Goal: Information Seeking & Learning: Learn about a topic

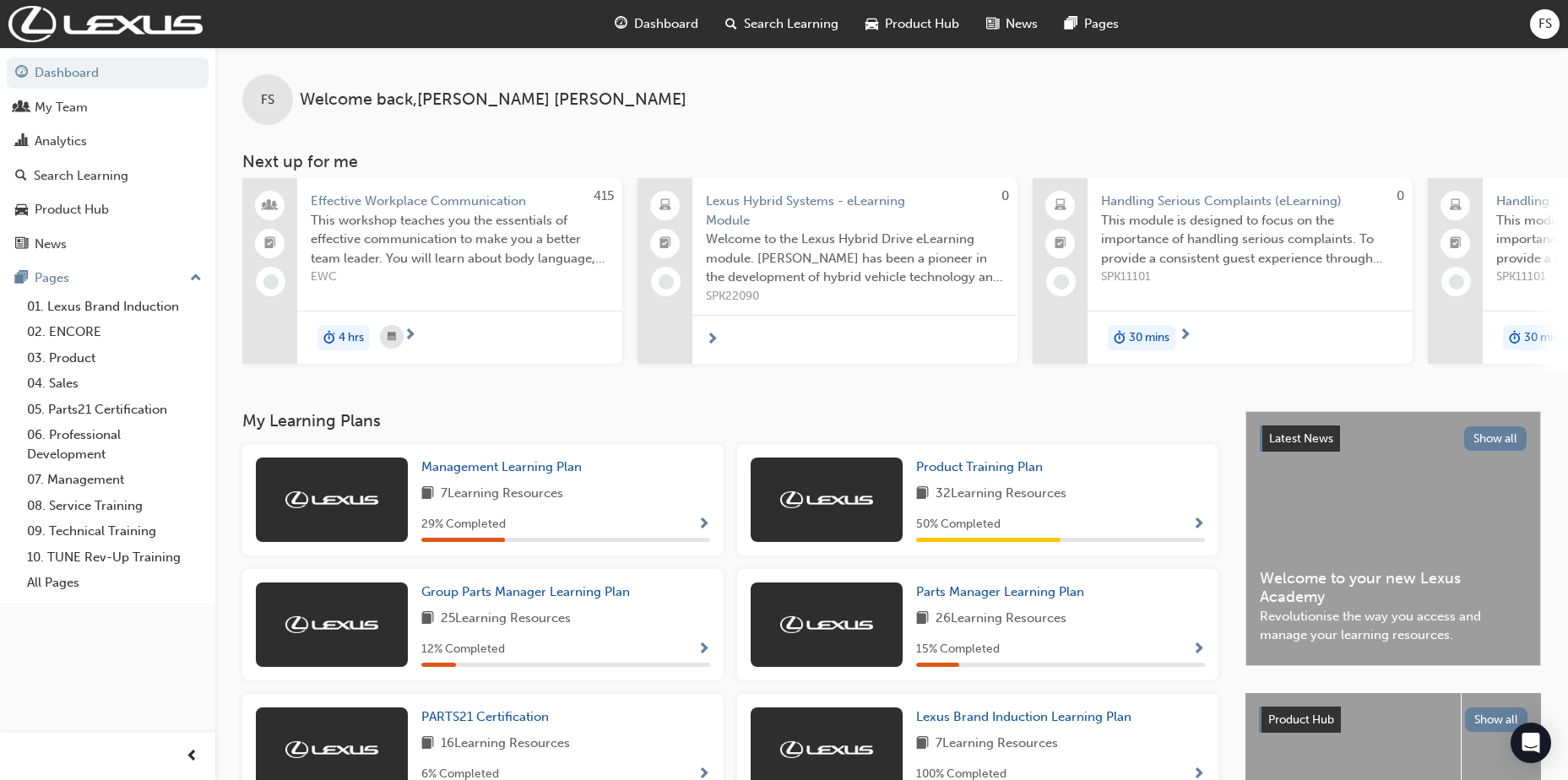
click at [196, 276] on span "up-icon" at bounding box center [195, 279] width 12 height 22
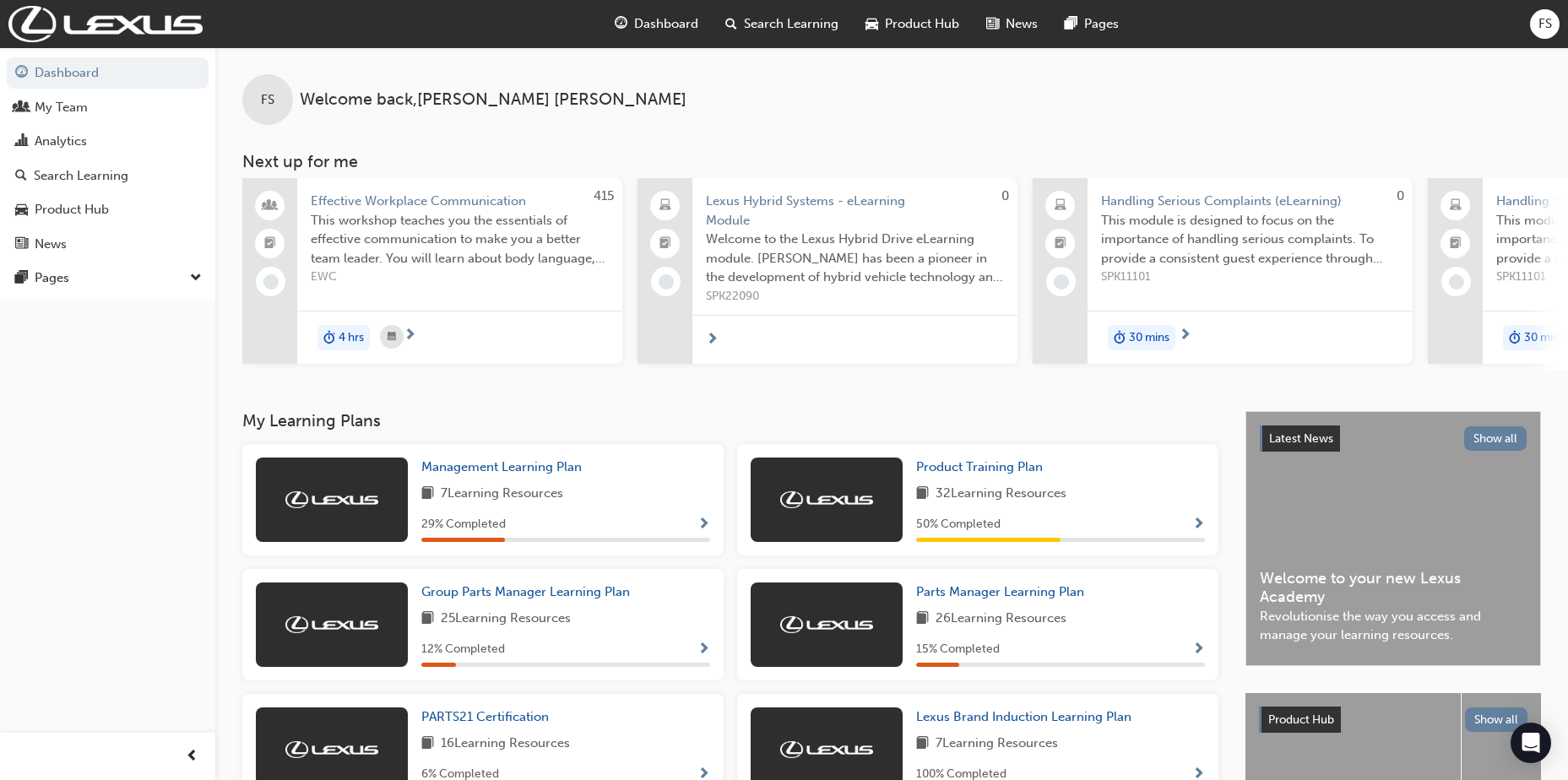
click at [196, 276] on span "down-icon" at bounding box center [195, 279] width 12 height 22
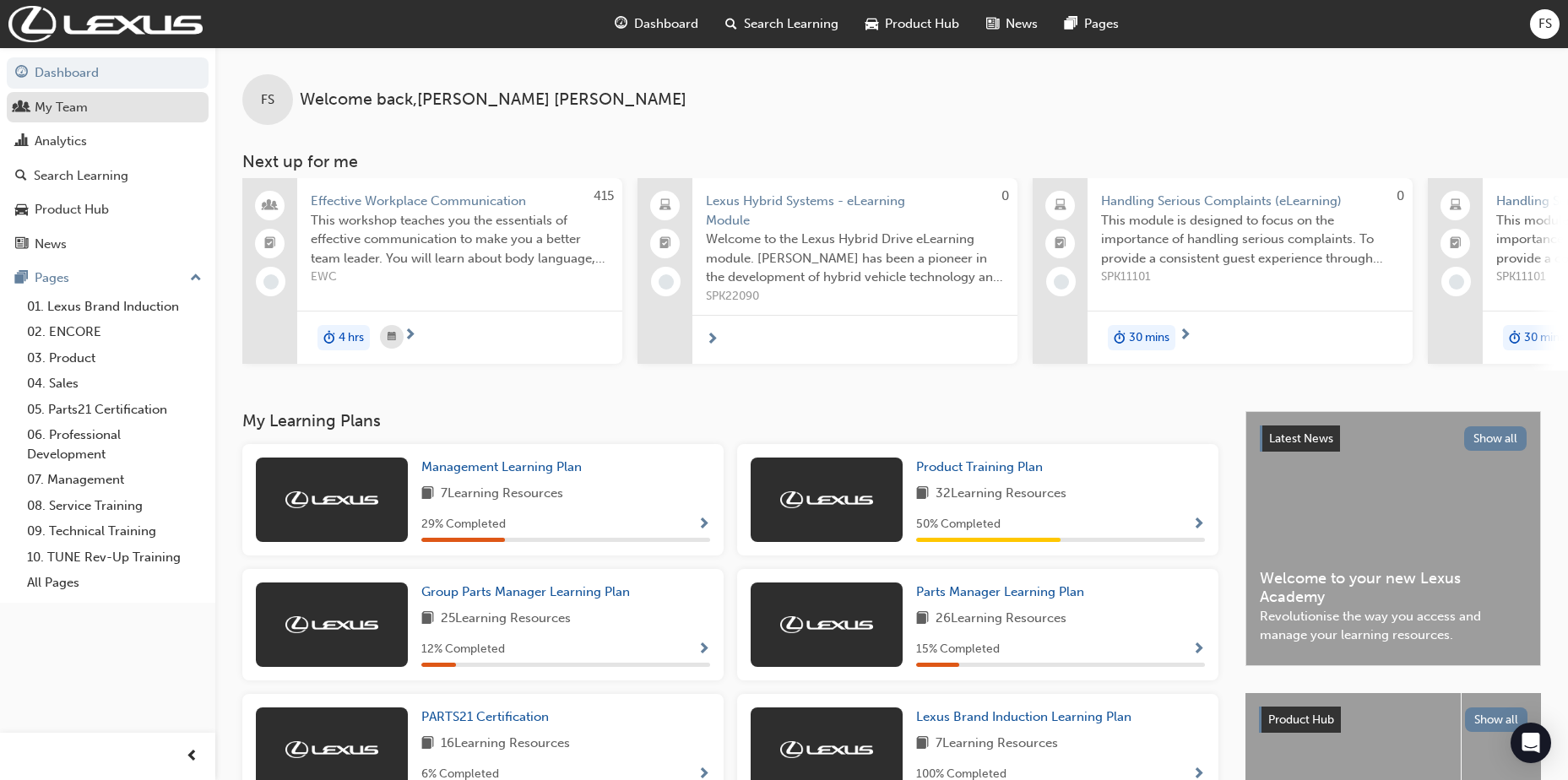
click at [75, 107] on div "My Team" at bounding box center [61, 107] width 53 height 20
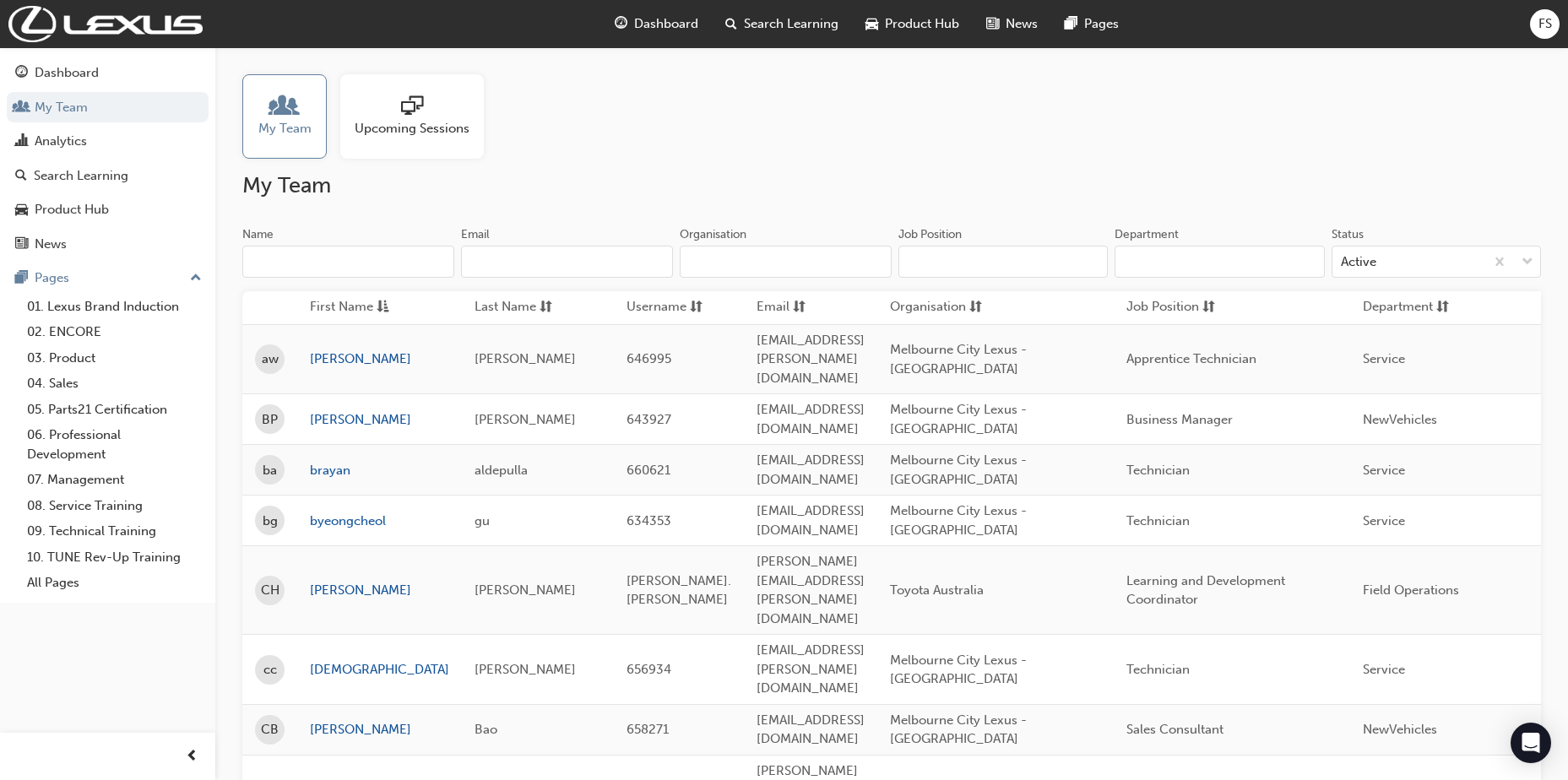
click at [387, 113] on div at bounding box center [412, 107] width 114 height 24
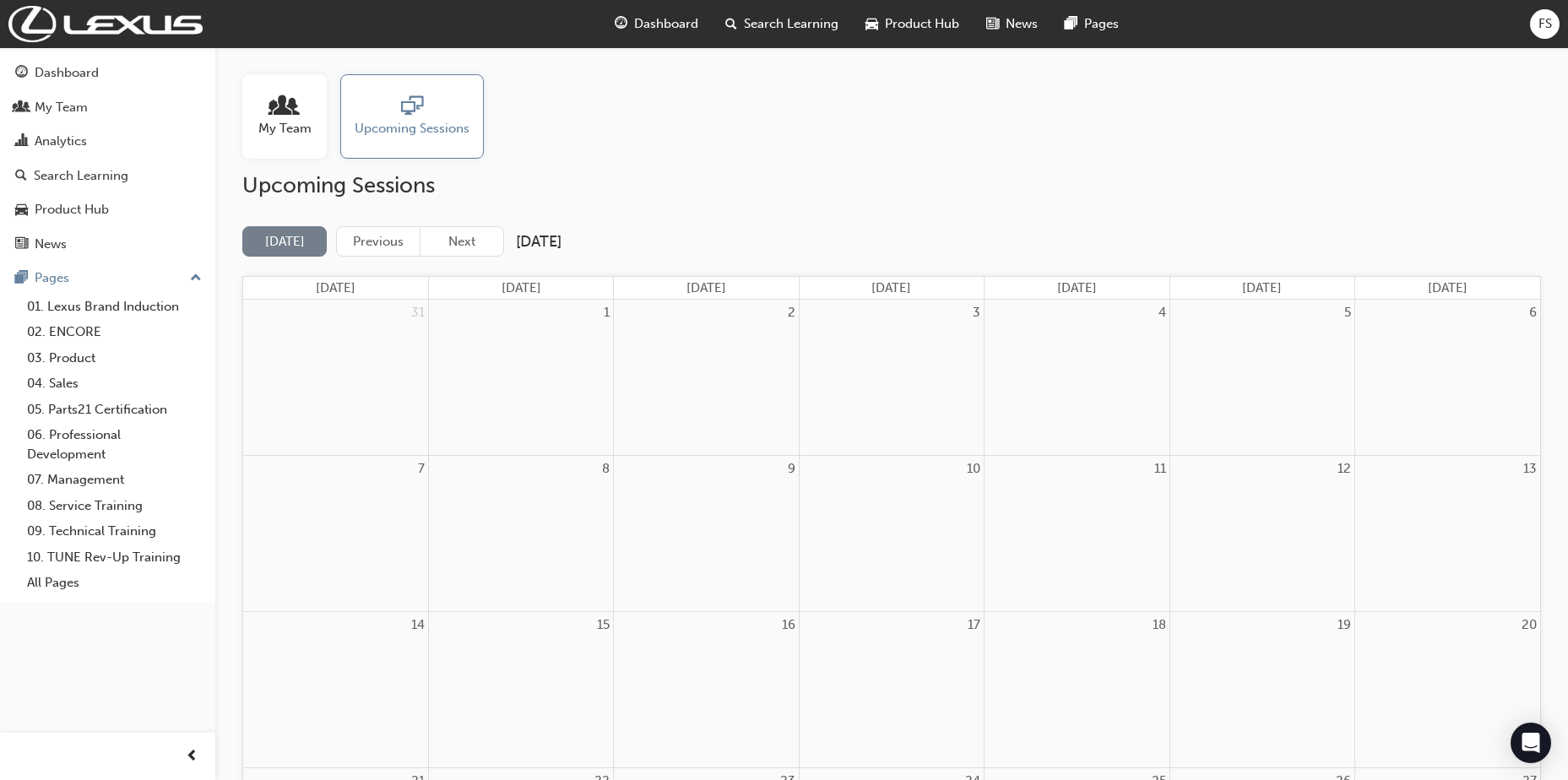
click at [312, 122] on div "My Team" at bounding box center [284, 116] width 84 height 84
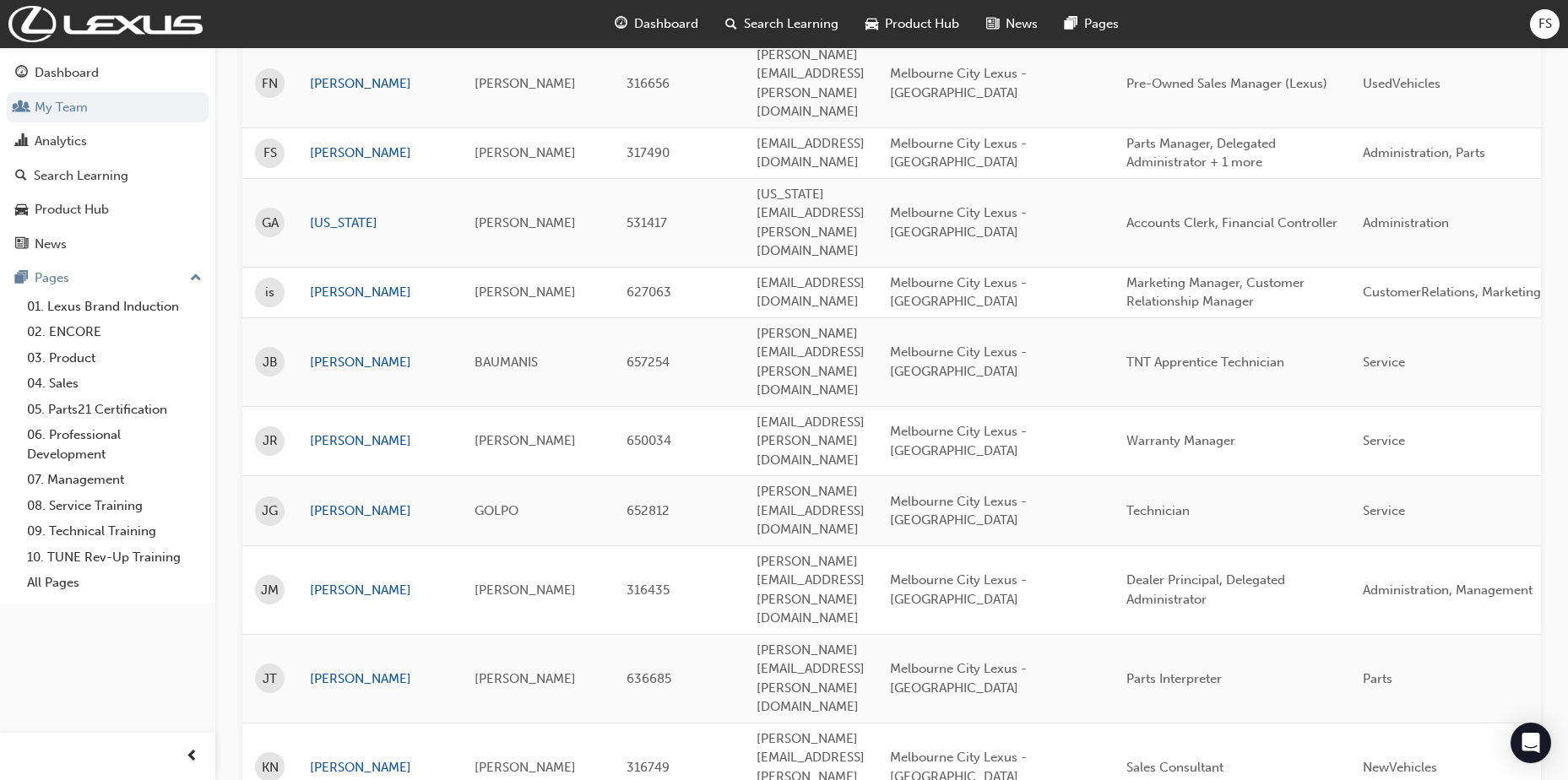
scroll to position [896, 0]
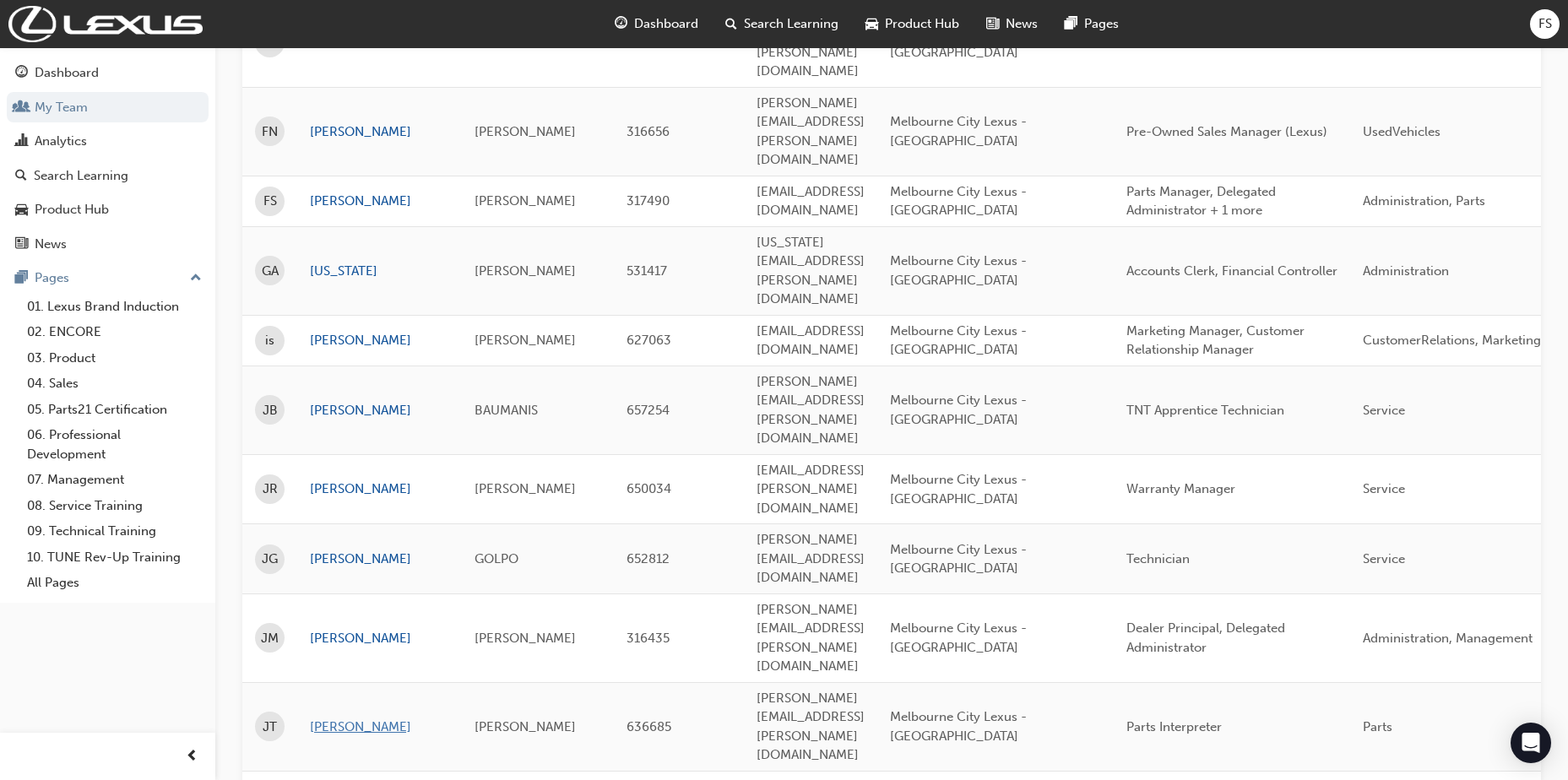
click at [341, 718] on link "[PERSON_NAME]" at bounding box center [379, 728] width 139 height 20
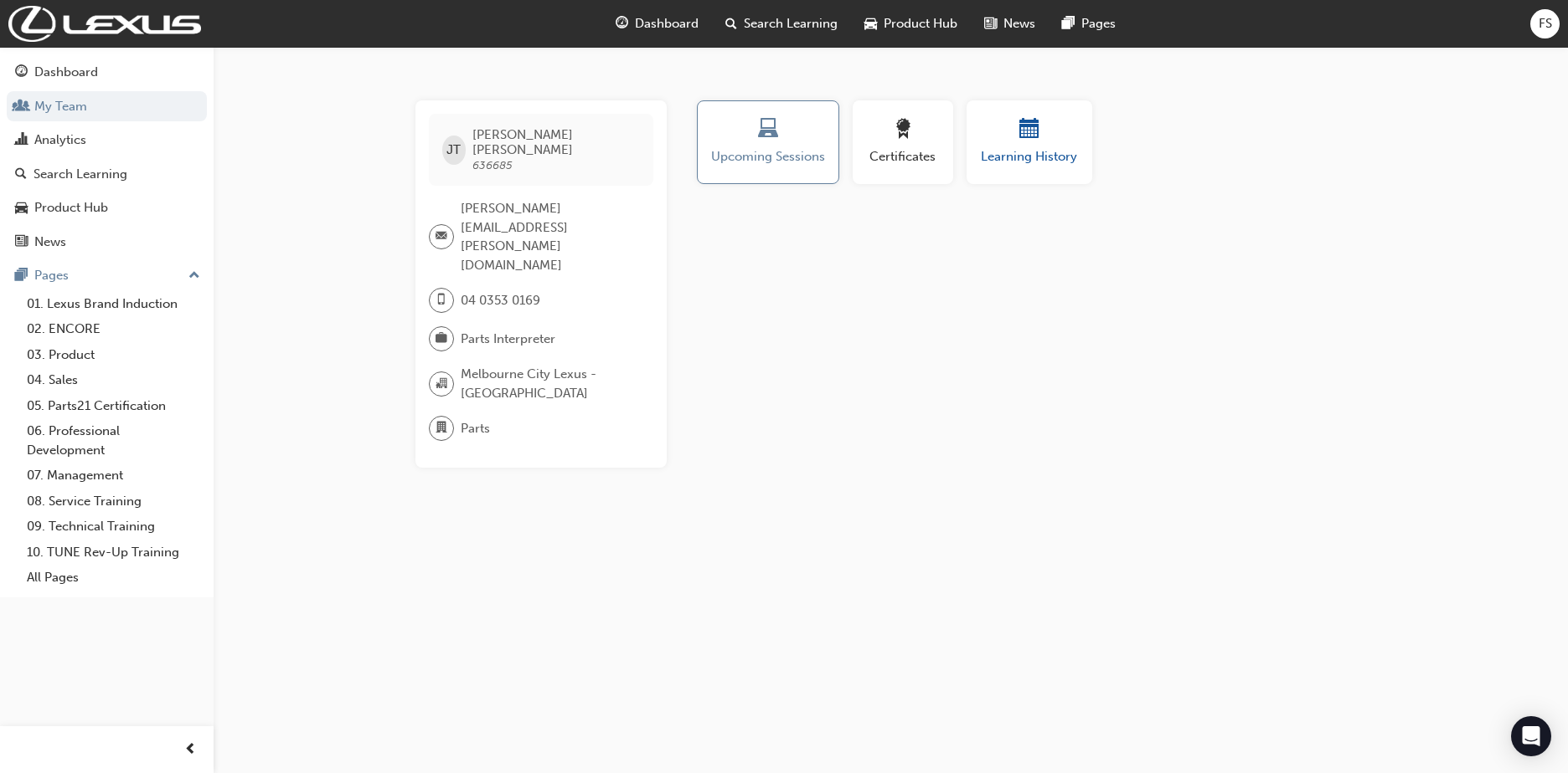
click at [1013, 146] on div "Learning History" at bounding box center [1029, 142] width 100 height 47
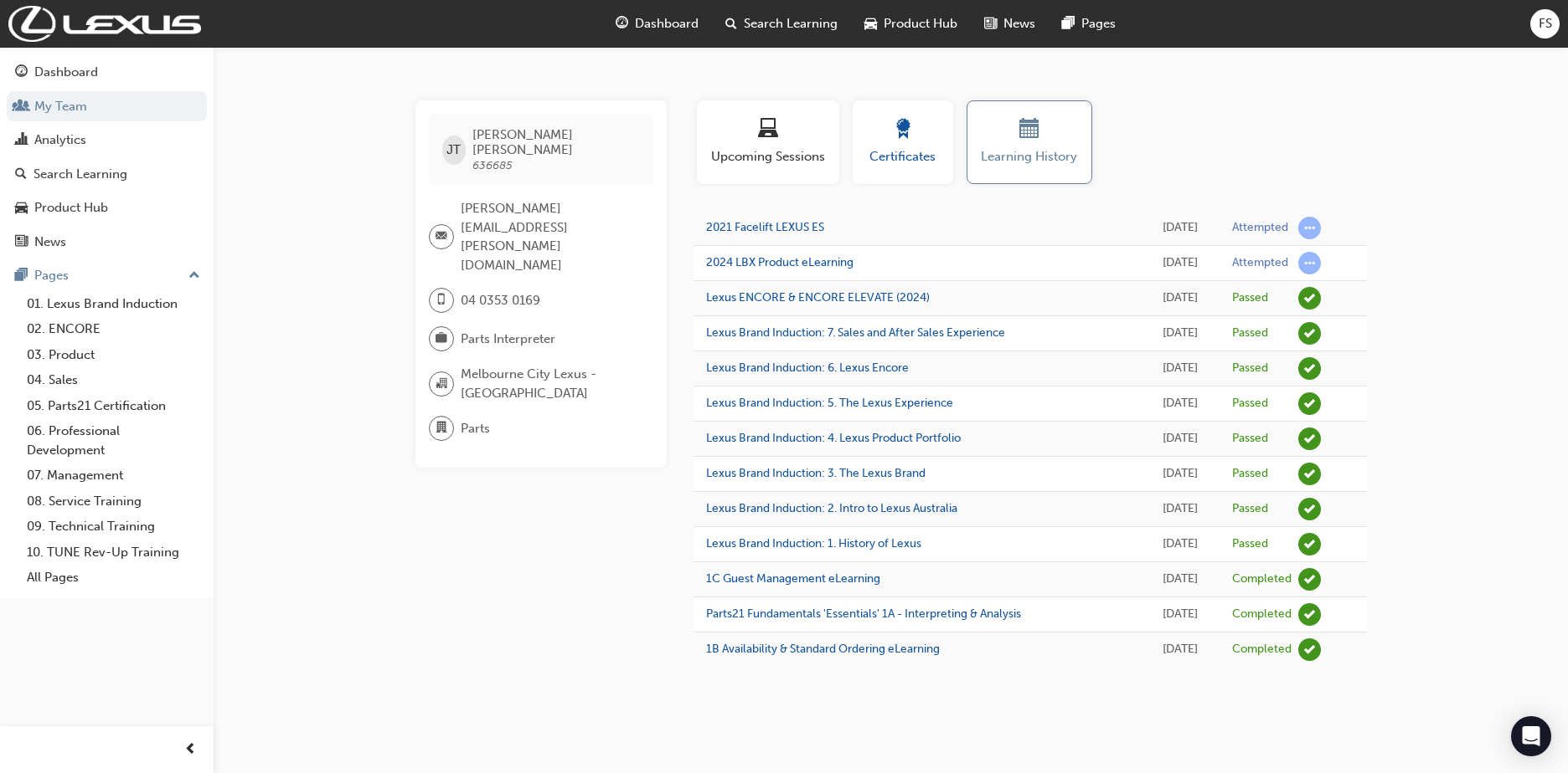
click at [927, 149] on span "Certificates" at bounding box center [903, 157] width 76 height 19
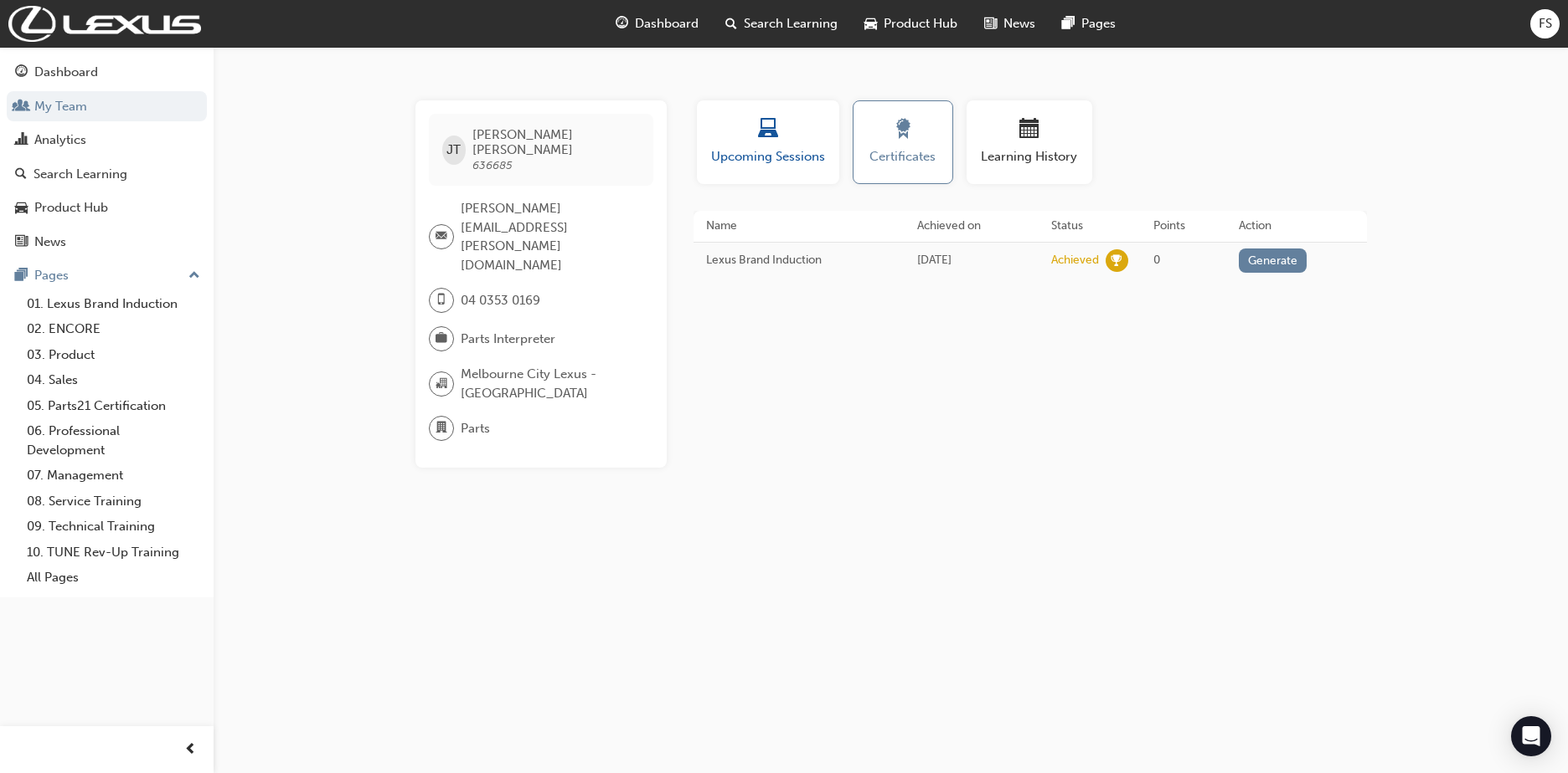
click at [817, 149] on span "Upcoming Sessions" at bounding box center [767, 157] width 117 height 19
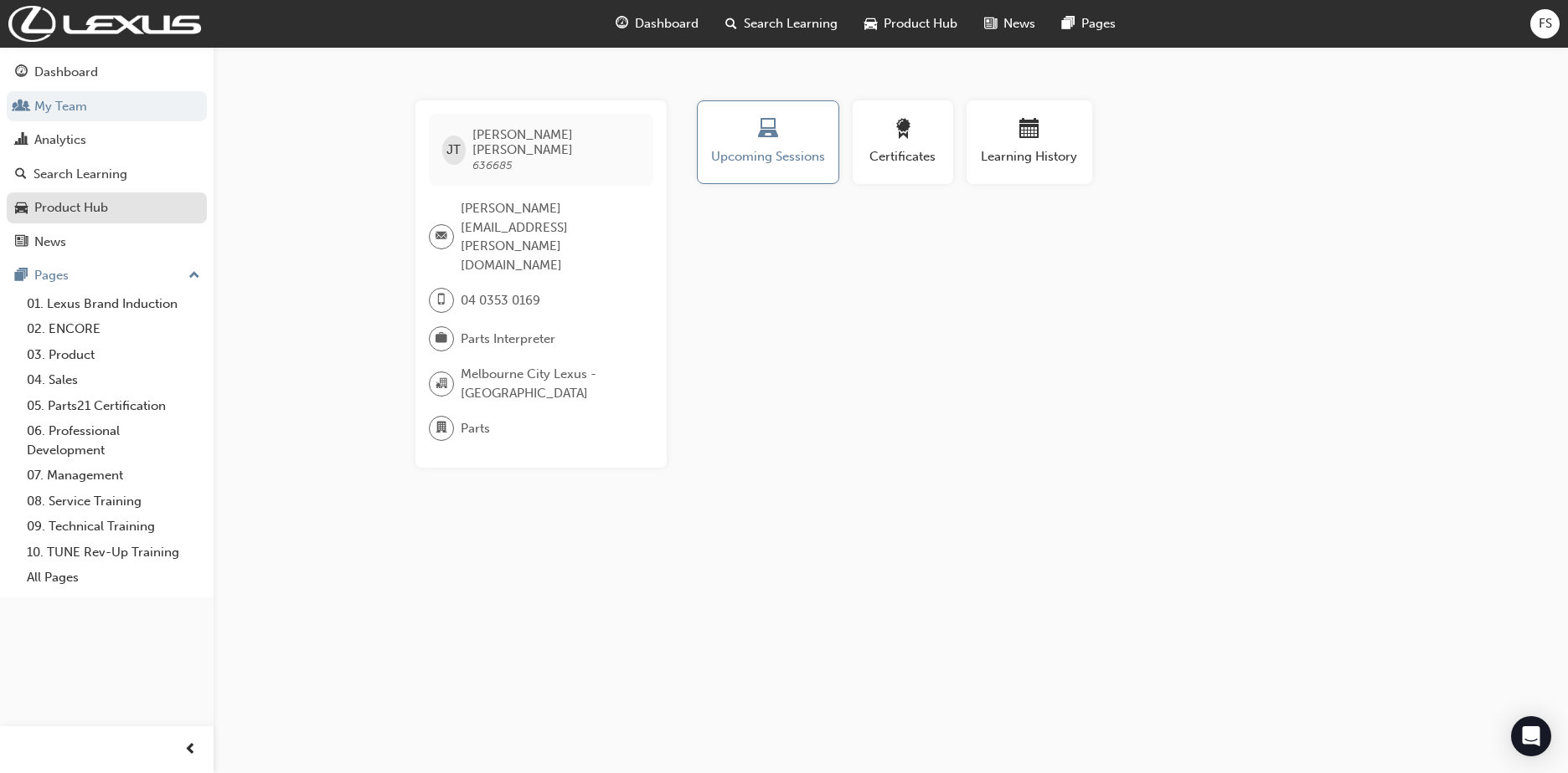
click at [64, 208] on div "Product Hub" at bounding box center [71, 208] width 74 height 19
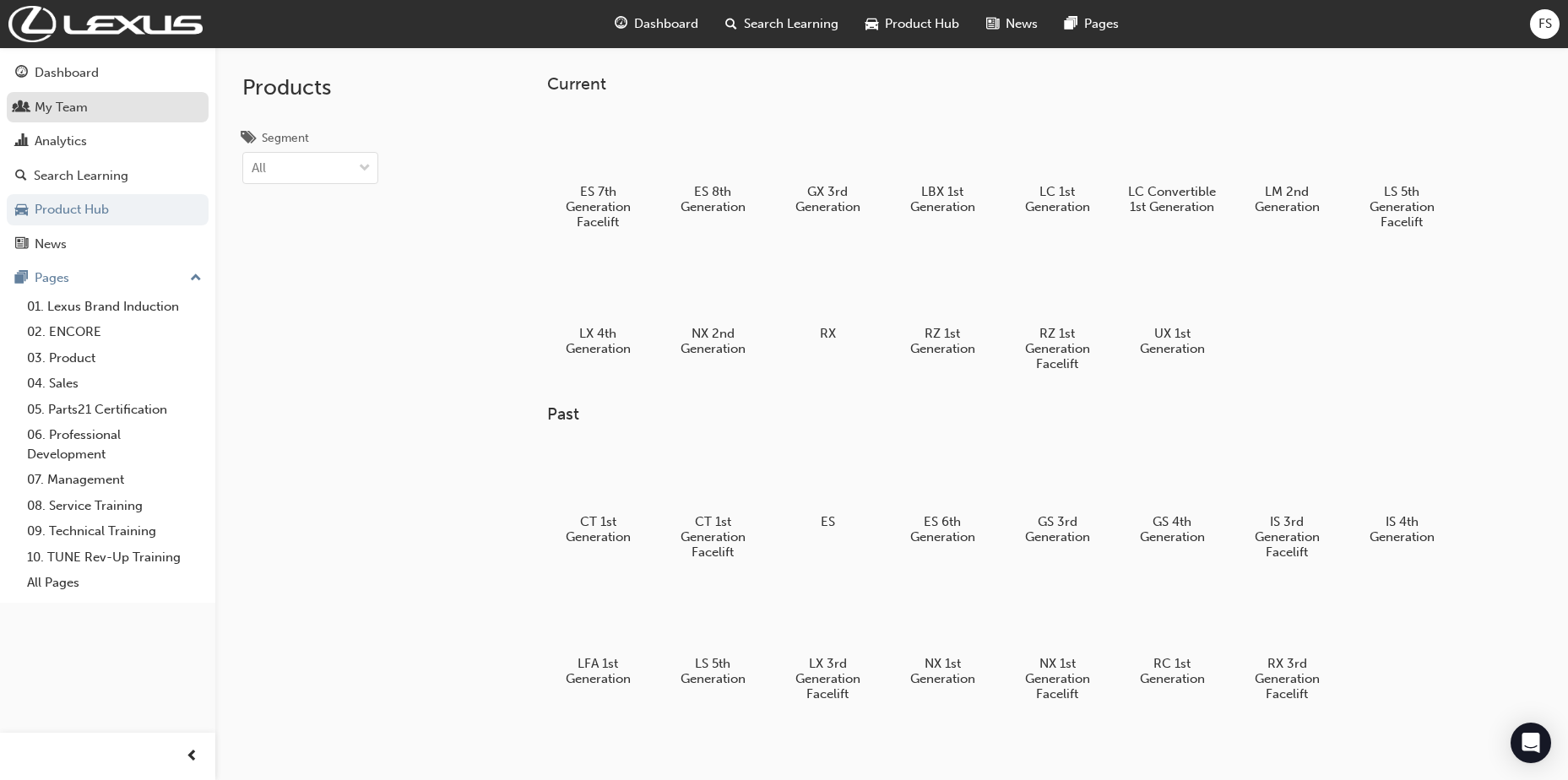
click at [60, 105] on div "My Team" at bounding box center [61, 107] width 53 height 20
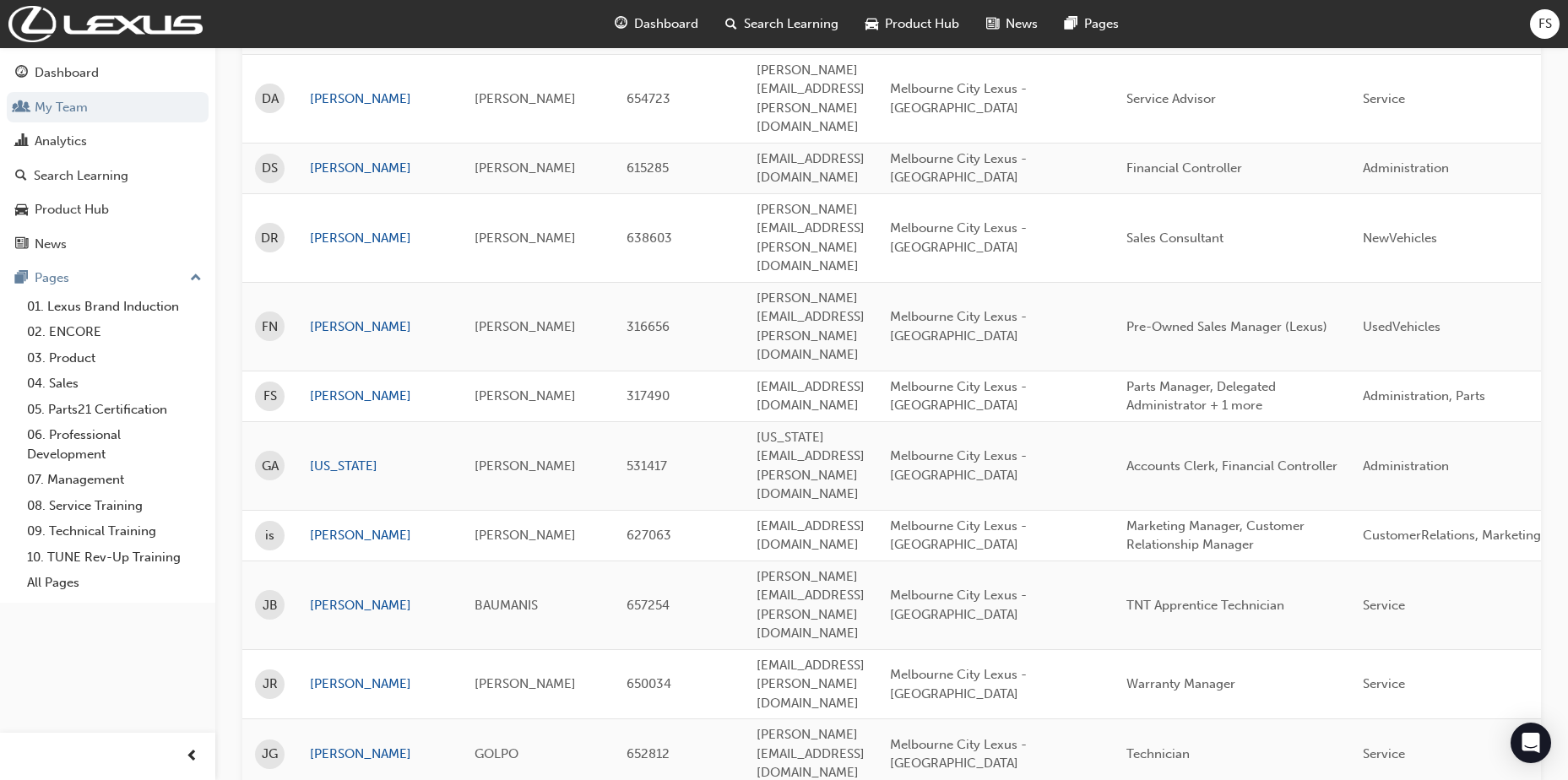
scroll to position [705, 0]
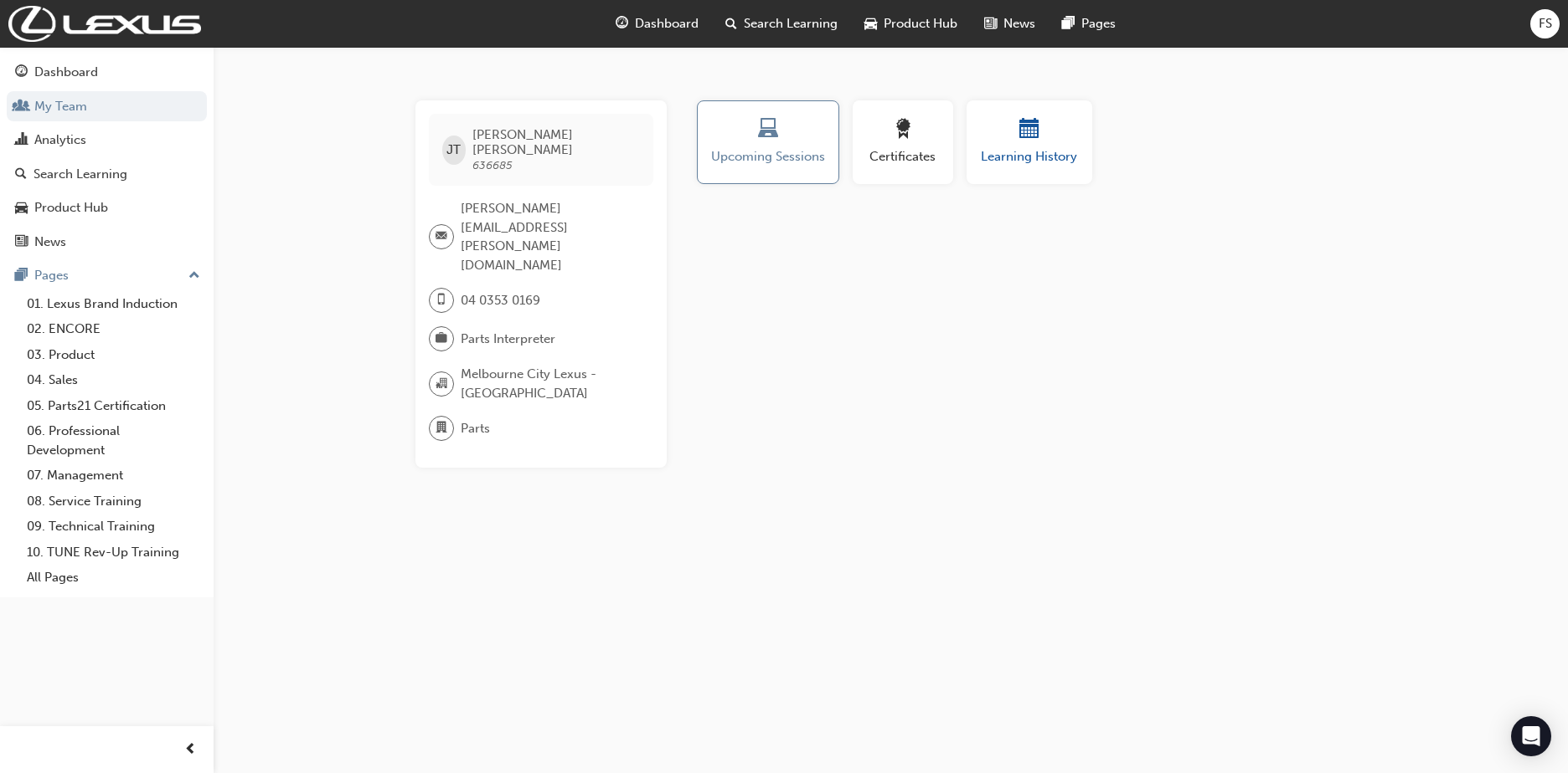
click at [1000, 130] on div "button" at bounding box center [1029, 132] width 100 height 26
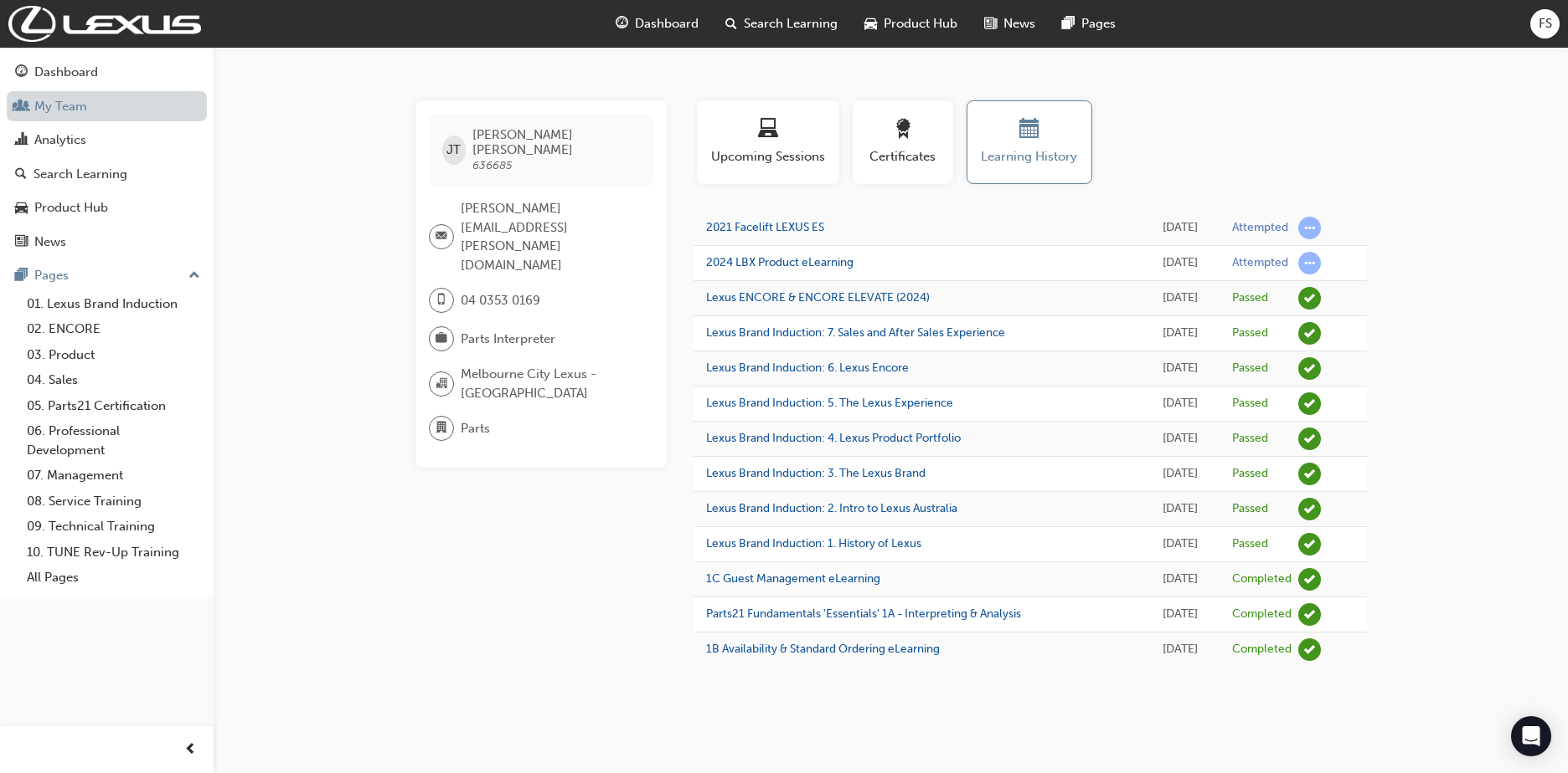
click at [63, 101] on link "My Team" at bounding box center [106, 106] width 200 height 31
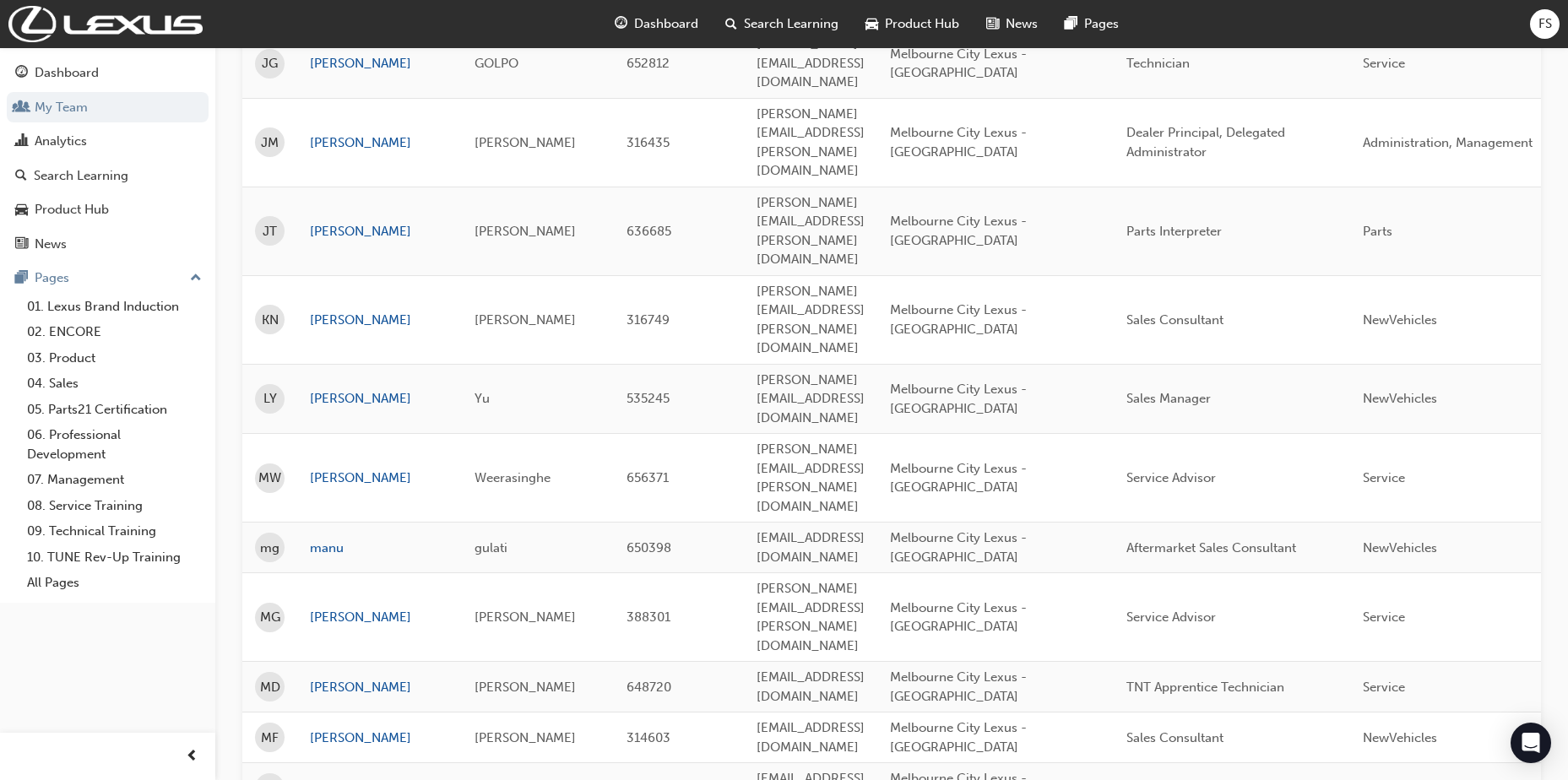
scroll to position [1433, 0]
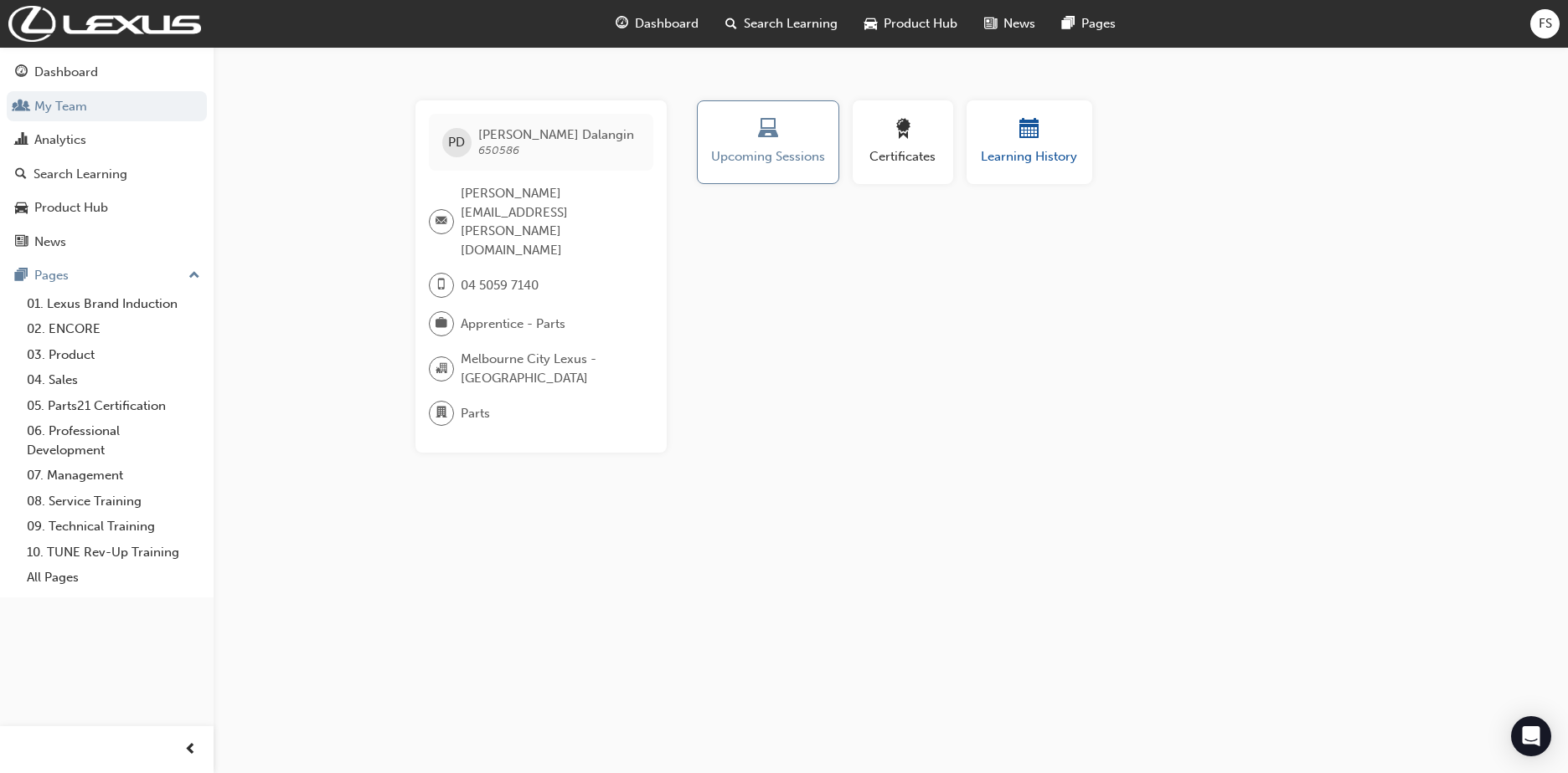
click at [1007, 138] on div "button" at bounding box center [1029, 132] width 100 height 26
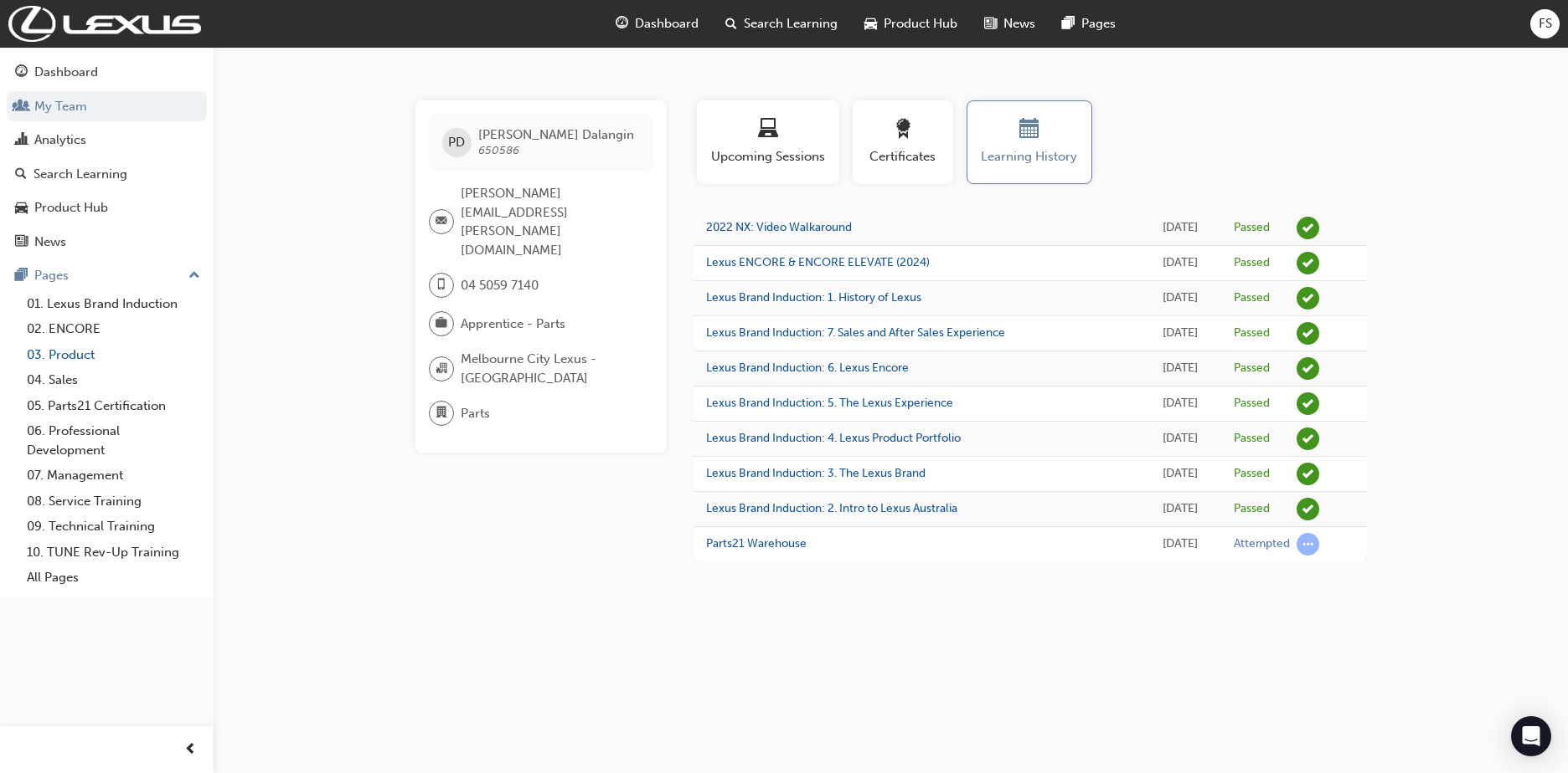
click at [59, 349] on link "03. Product" at bounding box center [114, 355] width 187 height 26
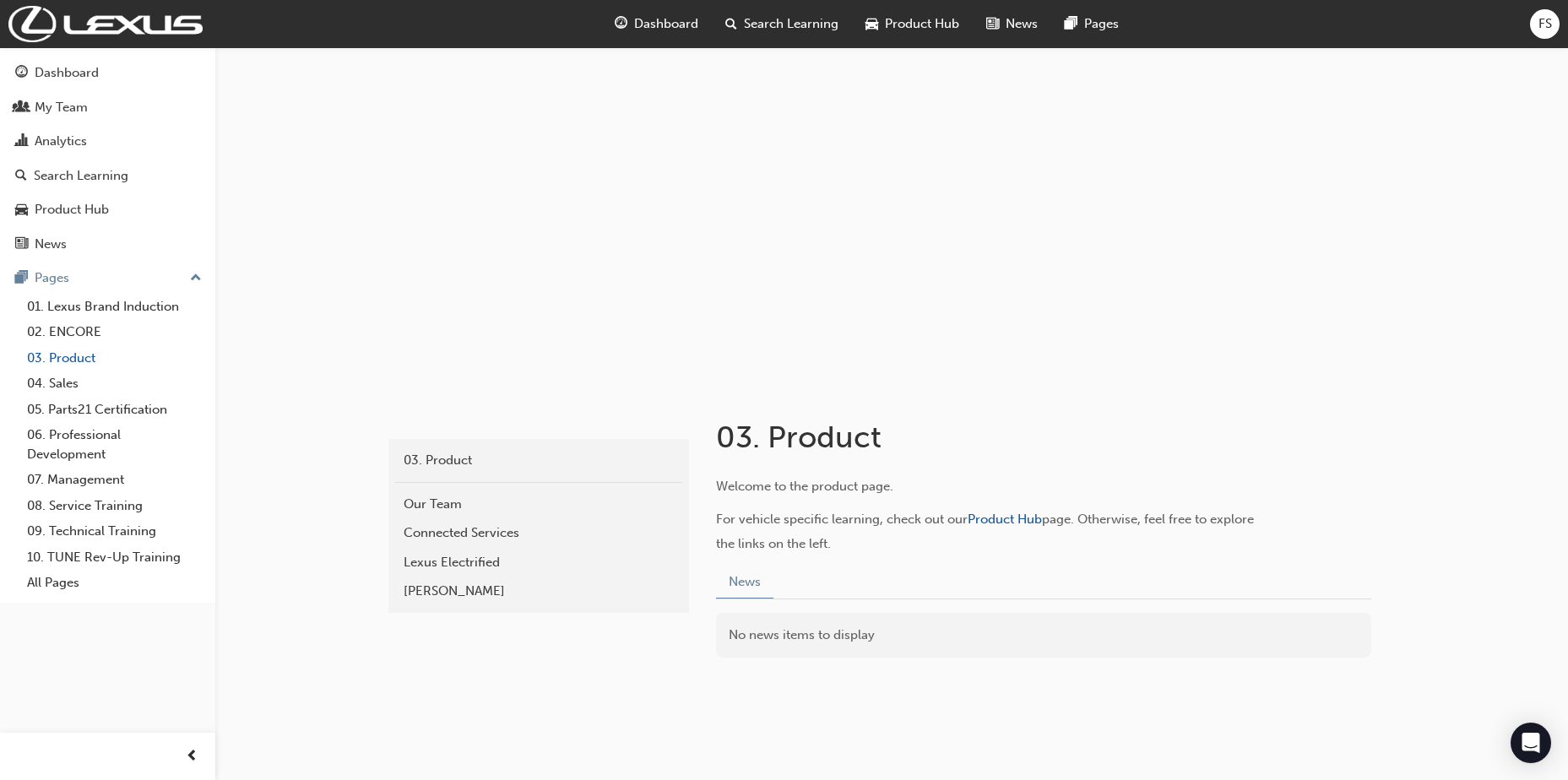
click at [60, 352] on link "03. Product" at bounding box center [114, 358] width 188 height 27
click at [67, 74] on div "Dashboard" at bounding box center [67, 73] width 64 height 20
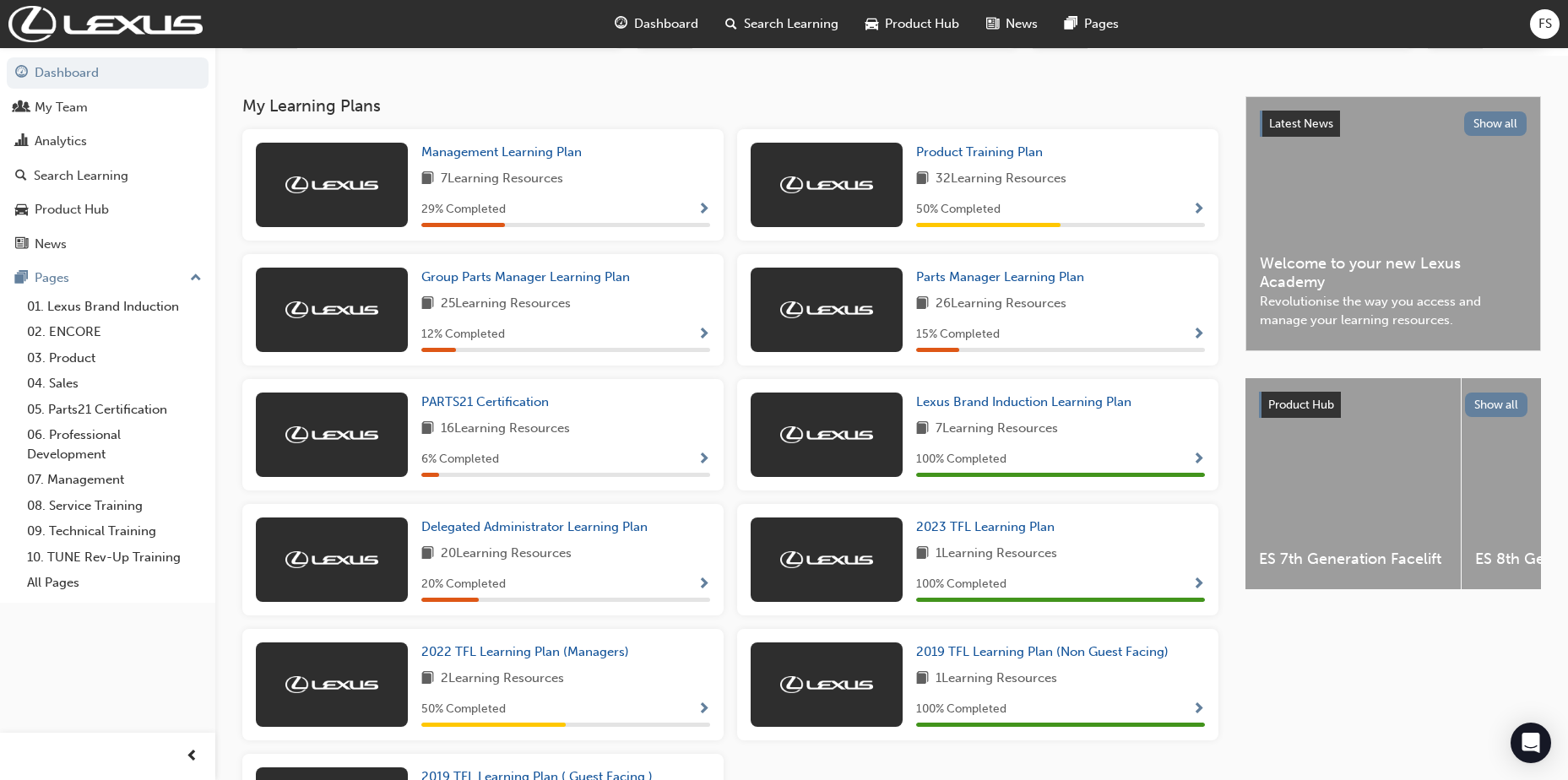
scroll to position [348, 0]
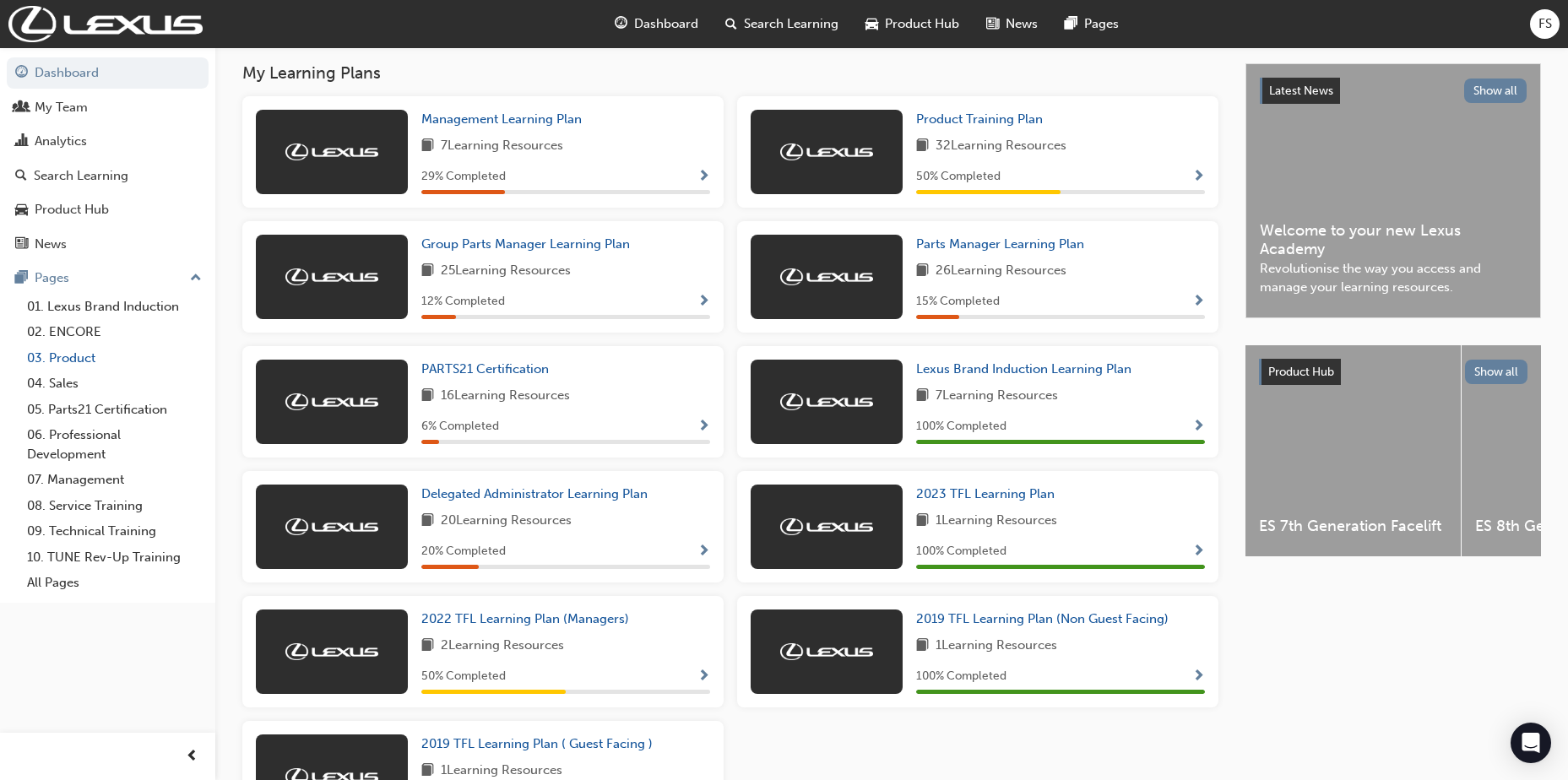
click at [78, 360] on link "03. Product" at bounding box center [114, 358] width 188 height 27
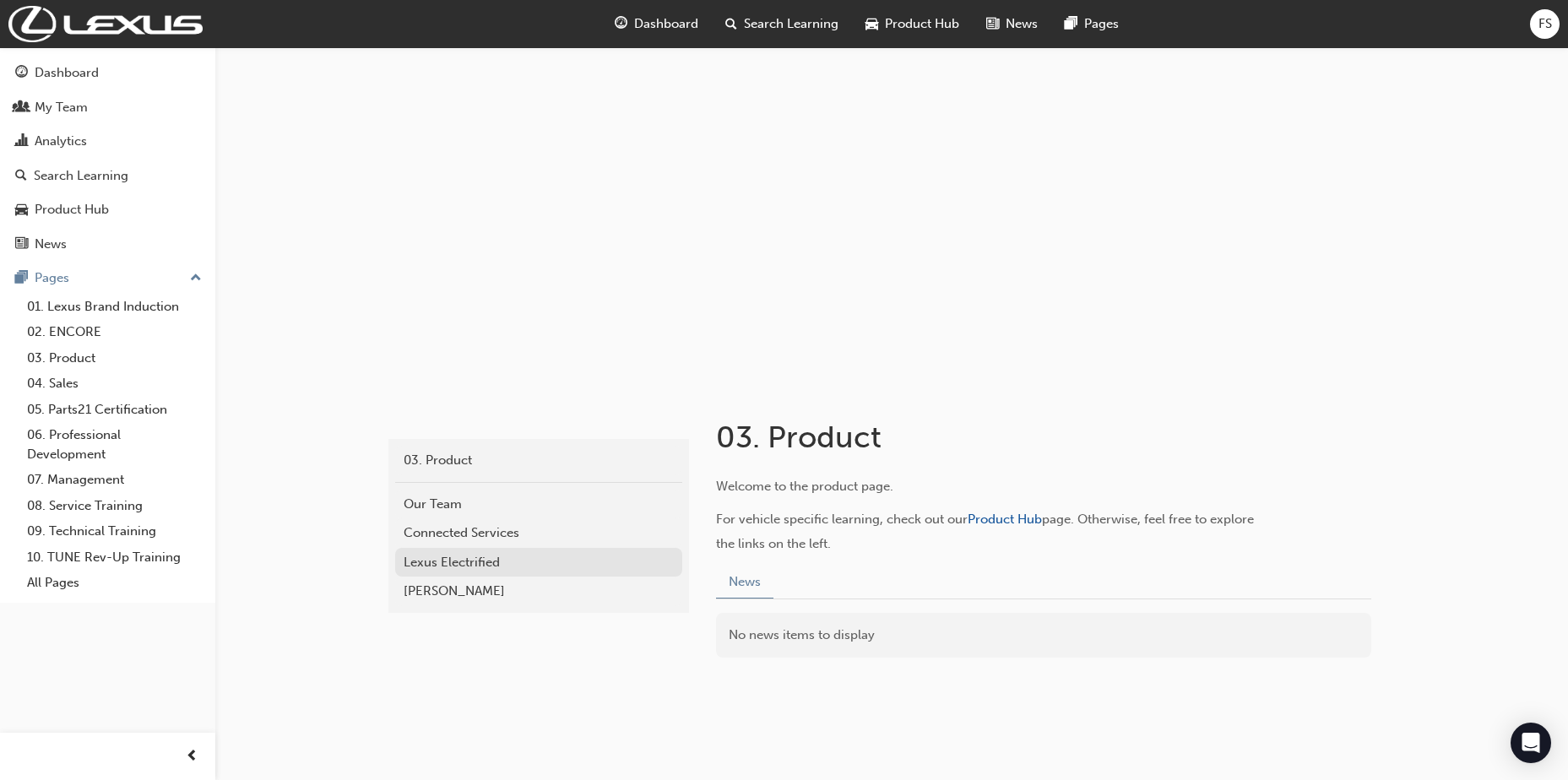
click at [457, 558] on div "Lexus Electrified" at bounding box center [539, 563] width 271 height 20
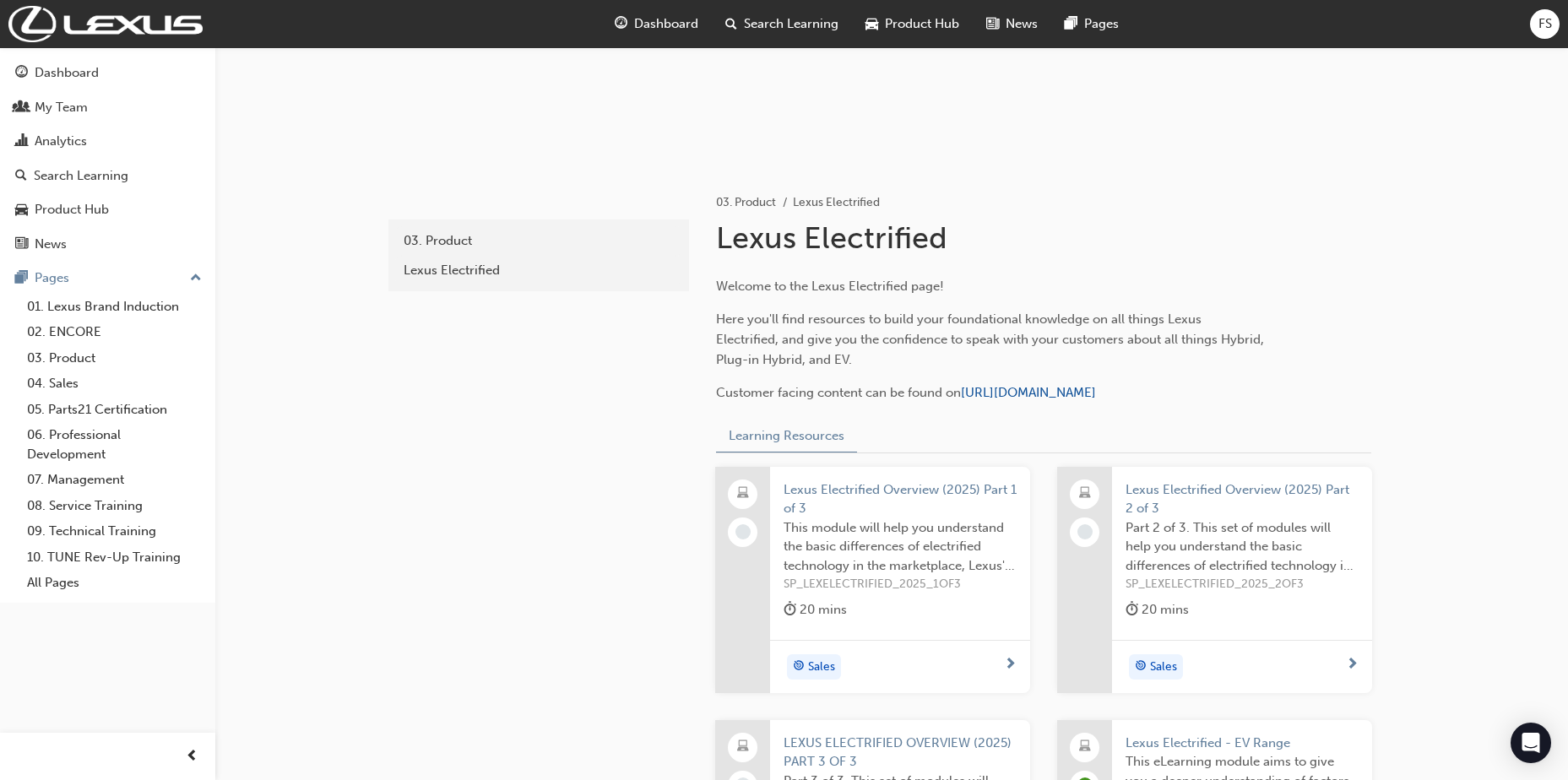
scroll to position [218, 0]
click at [70, 530] on link "09. Technical Training" at bounding box center [114, 532] width 188 height 27
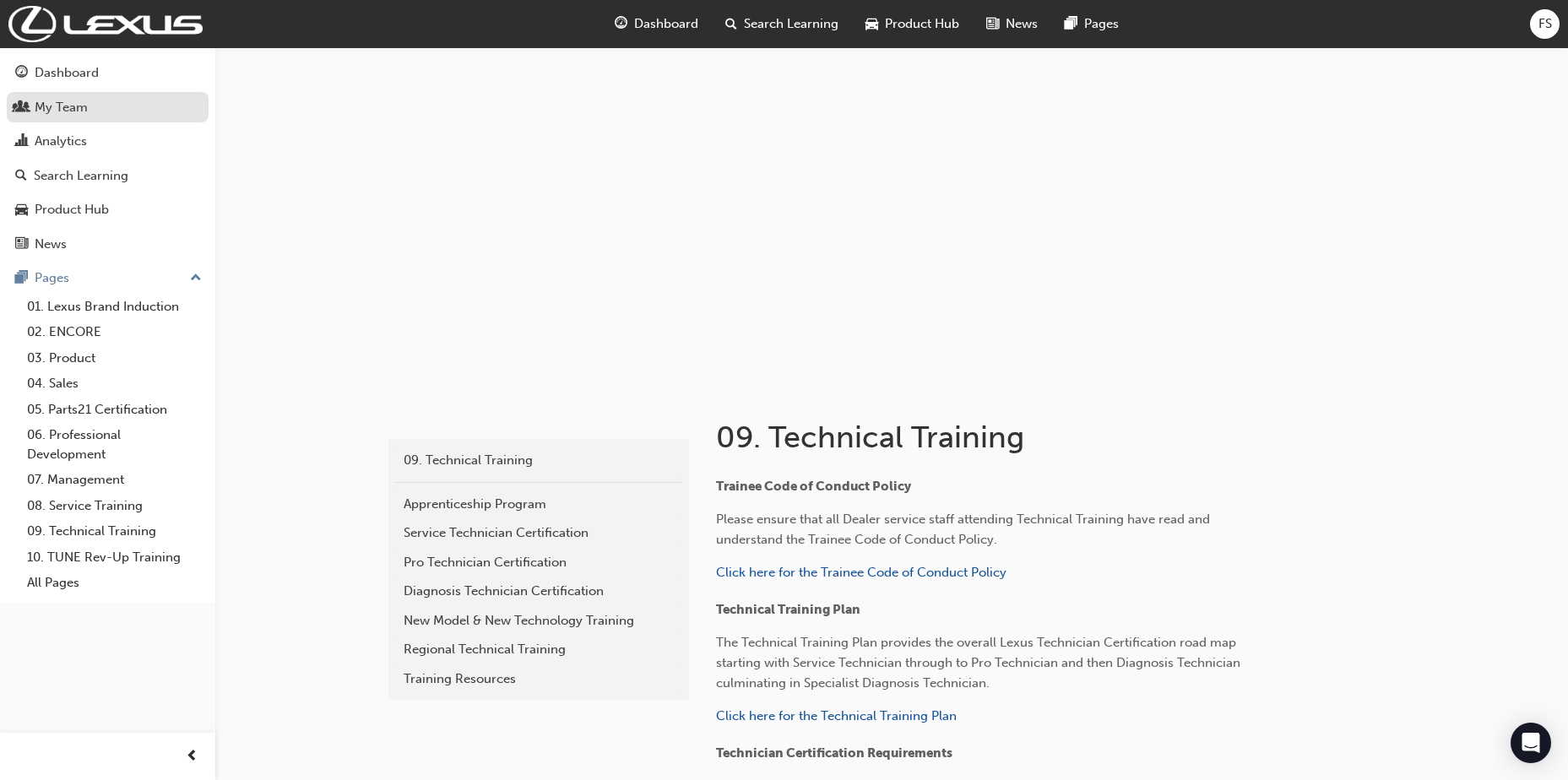
click at [80, 106] on div "My Team" at bounding box center [61, 107] width 53 height 20
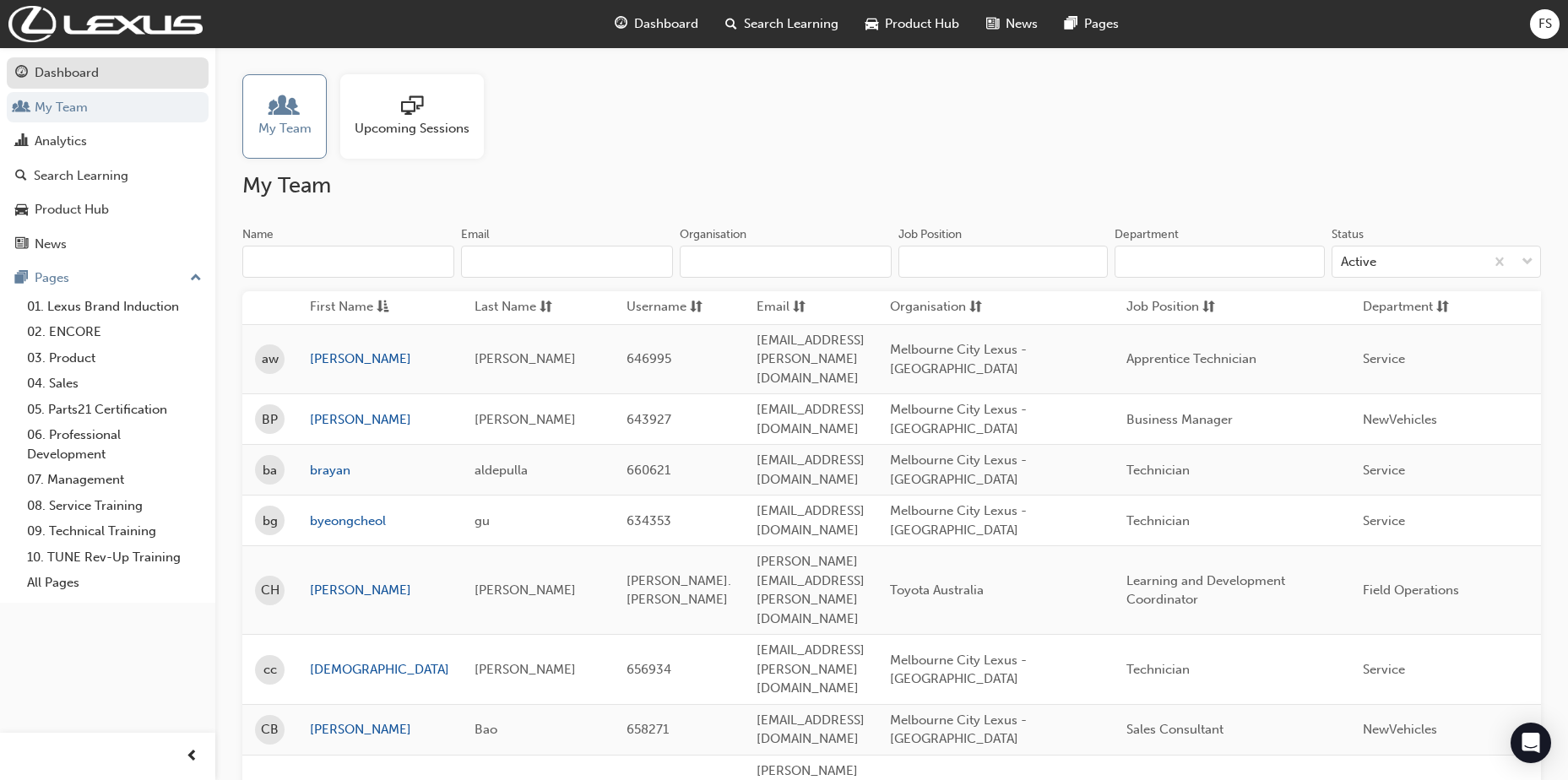
click at [77, 77] on div "Dashboard" at bounding box center [67, 73] width 64 height 20
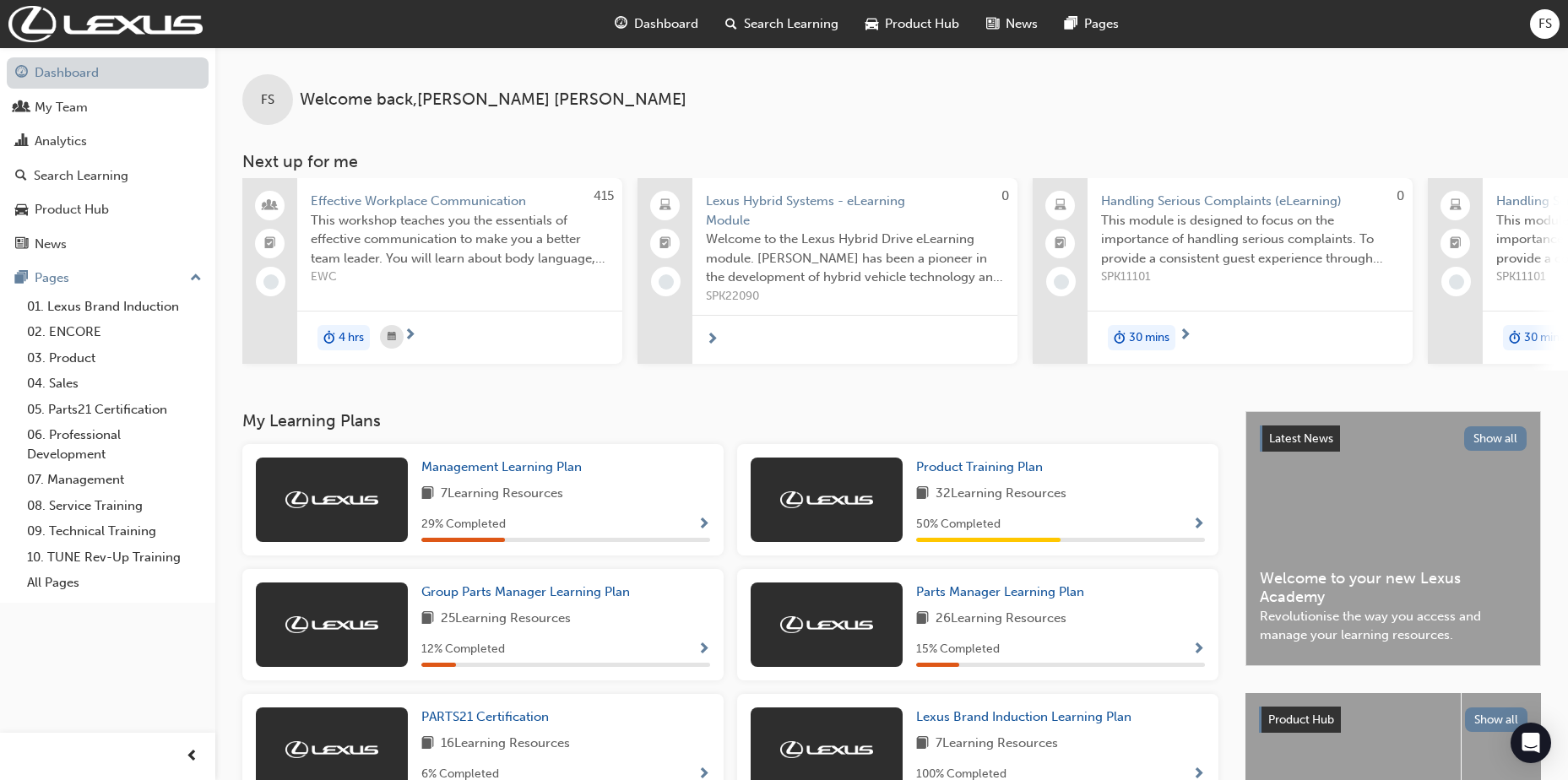
click at [78, 75] on link "Dashboard" at bounding box center [107, 73] width 201 height 31
click at [107, 70] on link "Dashboard" at bounding box center [107, 73] width 201 height 31
click at [675, 19] on span "Dashboard" at bounding box center [666, 24] width 64 height 20
click at [82, 210] on div "Product Hub" at bounding box center [72, 210] width 75 height 20
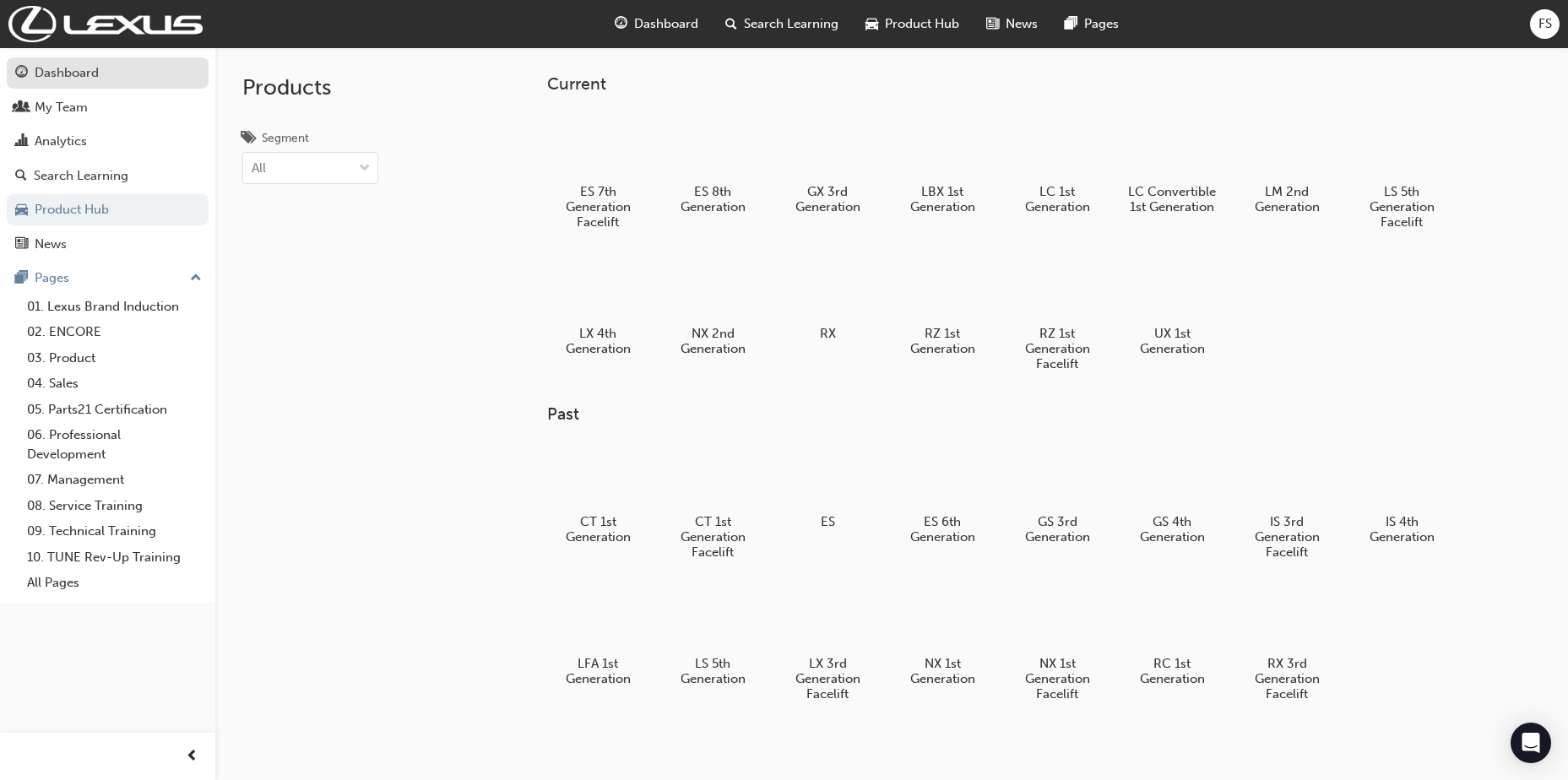
click at [71, 70] on div "Dashboard" at bounding box center [67, 73] width 64 height 20
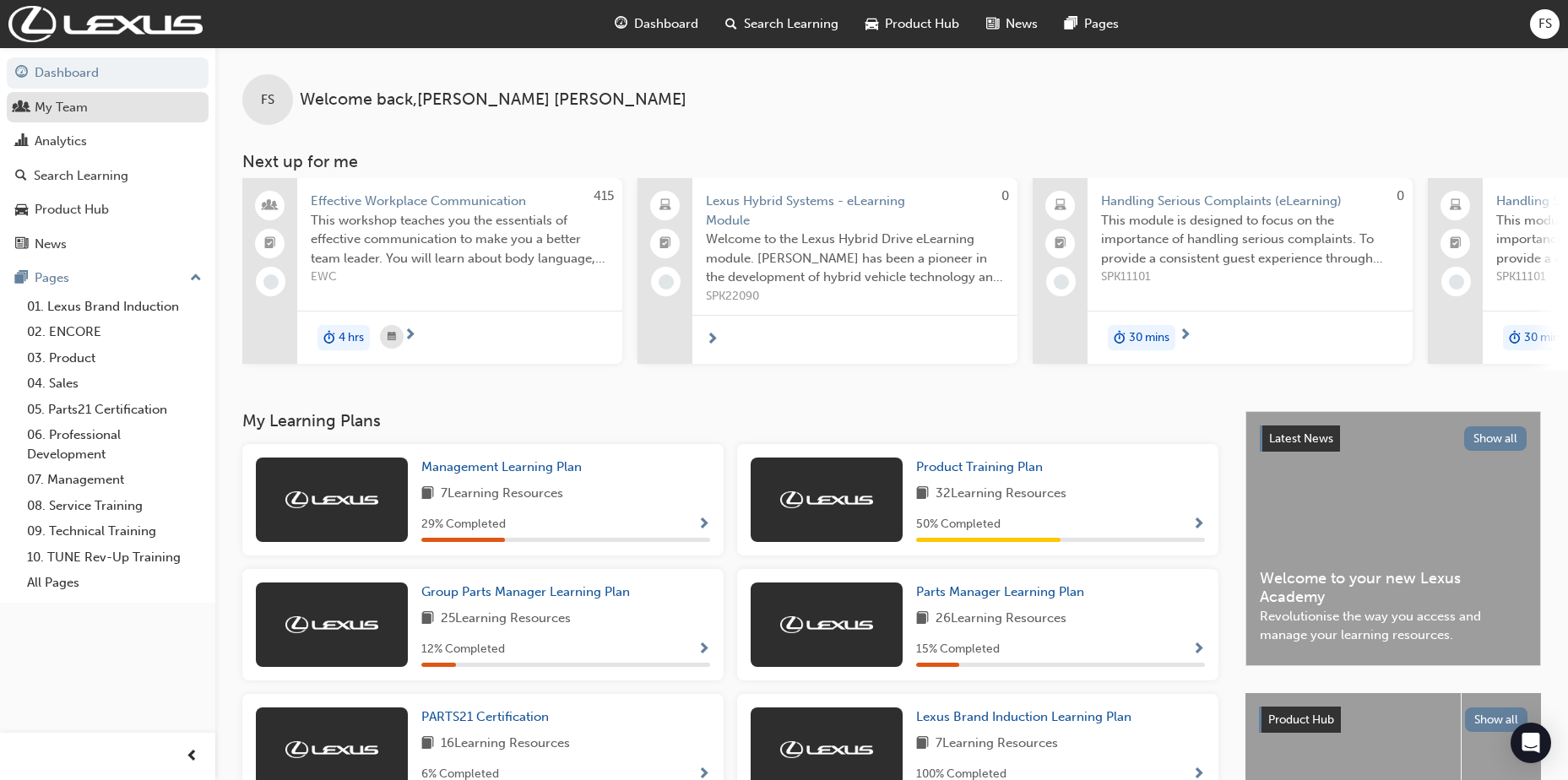
click at [64, 113] on div "My Team" at bounding box center [61, 107] width 53 height 20
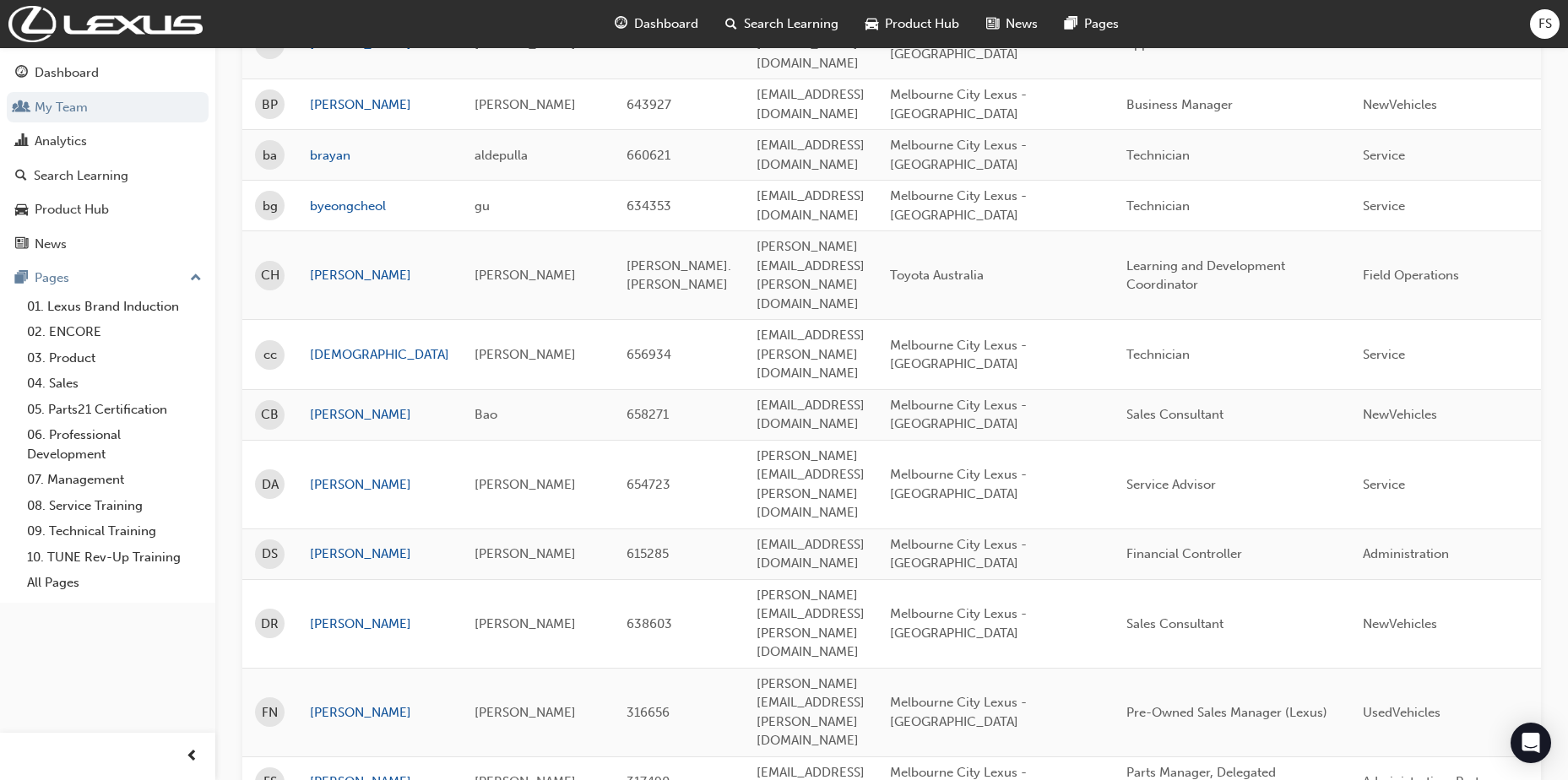
scroll to position [319, 0]
click at [330, 769] on link "[PERSON_NAME]" at bounding box center [379, 779] width 139 height 20
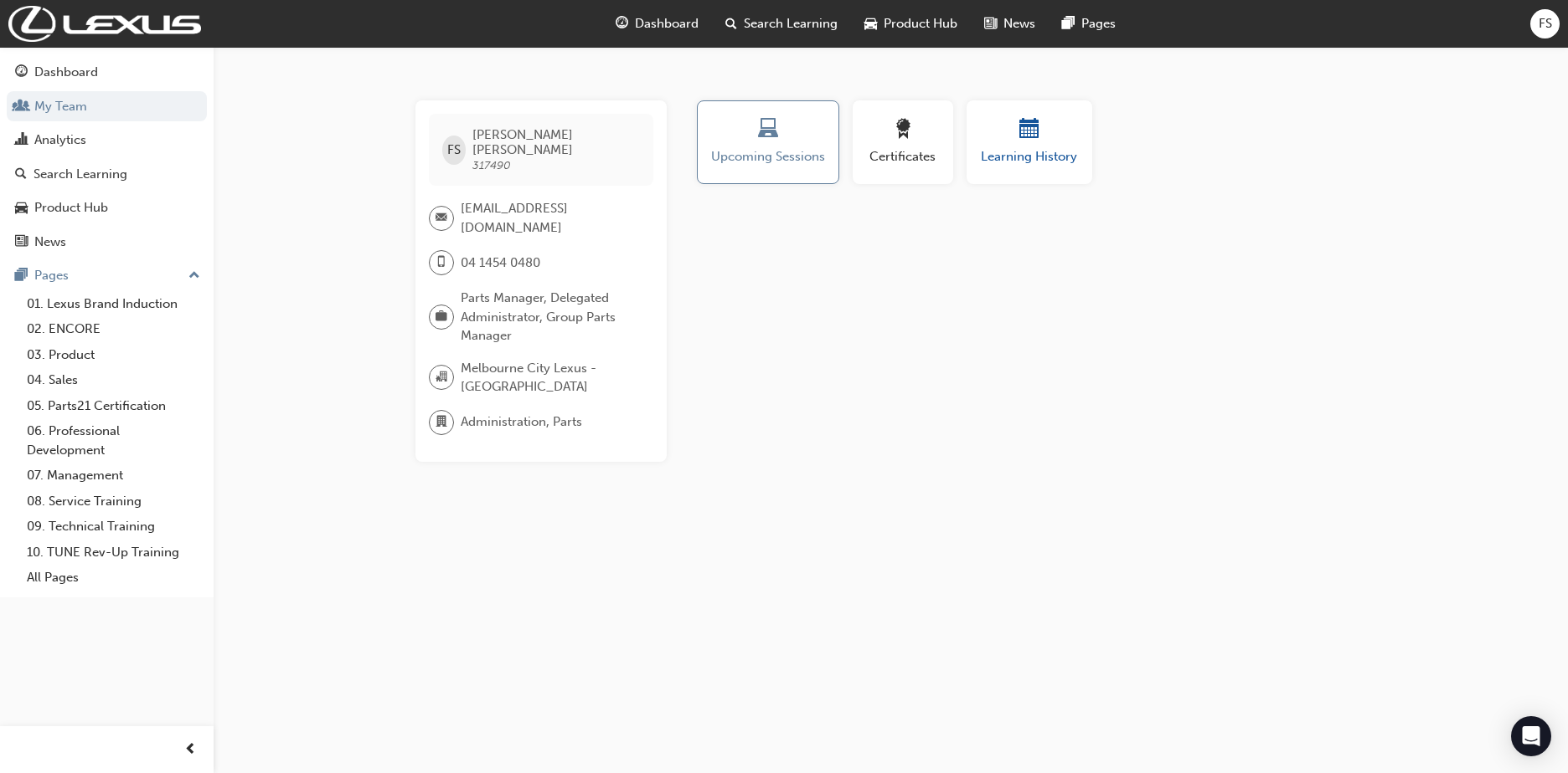
click at [1031, 157] on span "Learning History" at bounding box center [1029, 157] width 100 height 19
